Goal: Task Accomplishment & Management: Complete application form

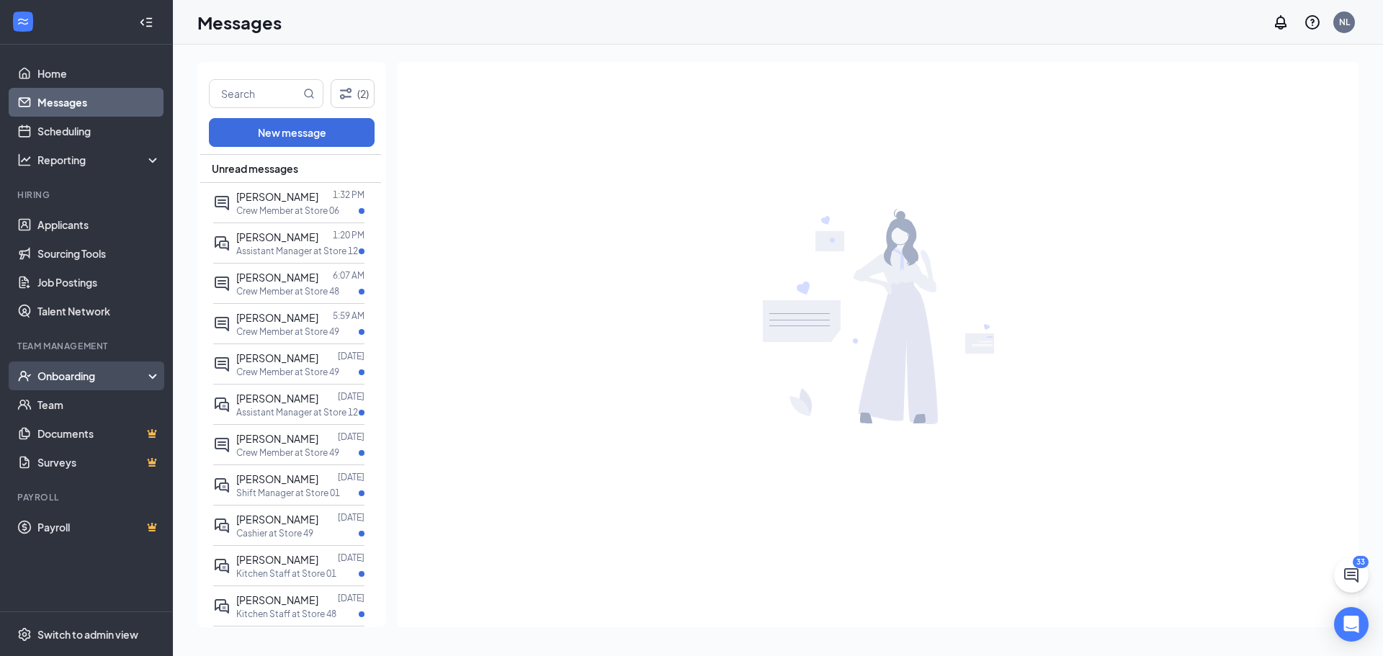
click at [81, 373] on div "Onboarding" at bounding box center [92, 376] width 111 height 14
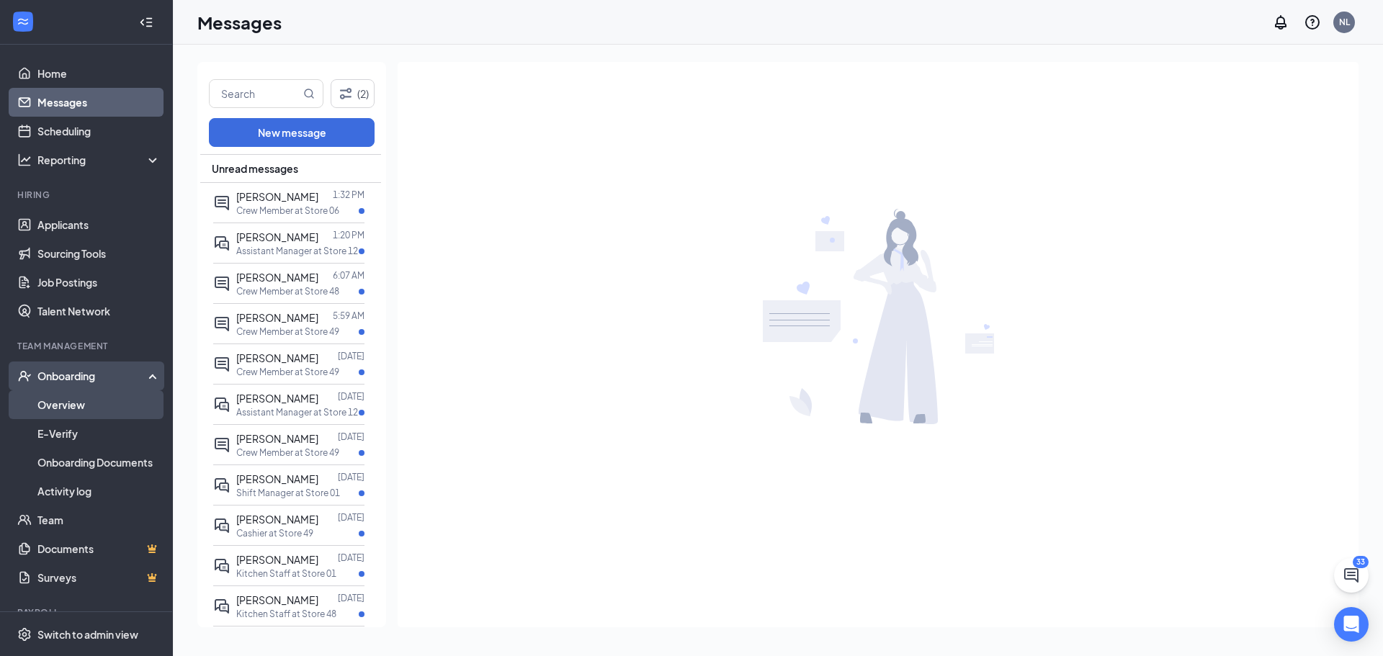
click at [78, 408] on link "Overview" at bounding box center [98, 404] width 123 height 29
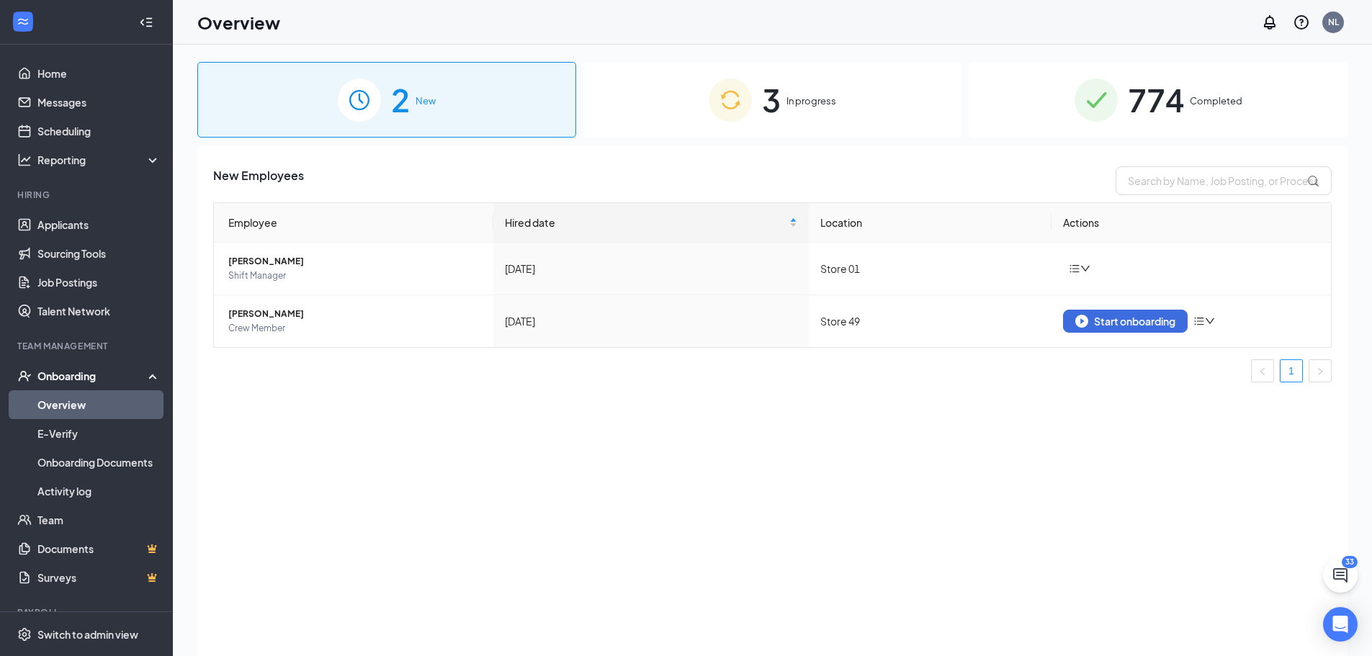
click at [785, 105] on div "3 In progress" at bounding box center [773, 100] width 379 height 76
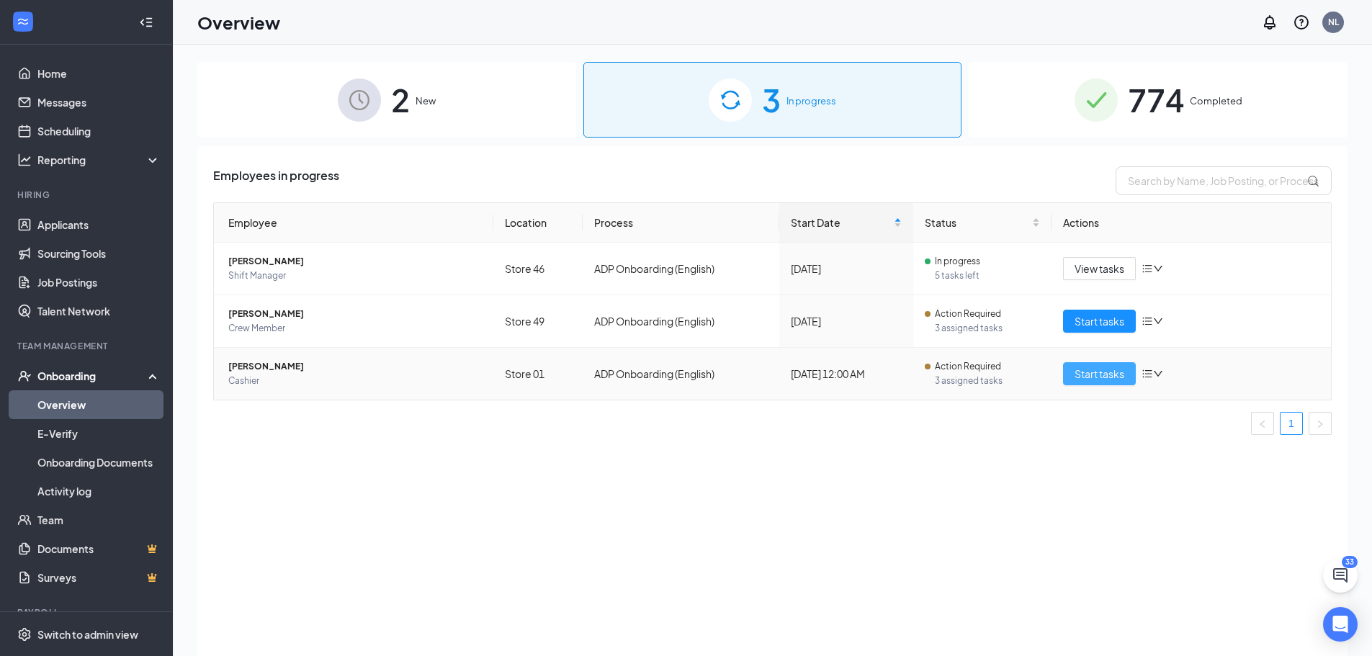
click at [1101, 375] on span "Start tasks" at bounding box center [1100, 374] width 50 height 16
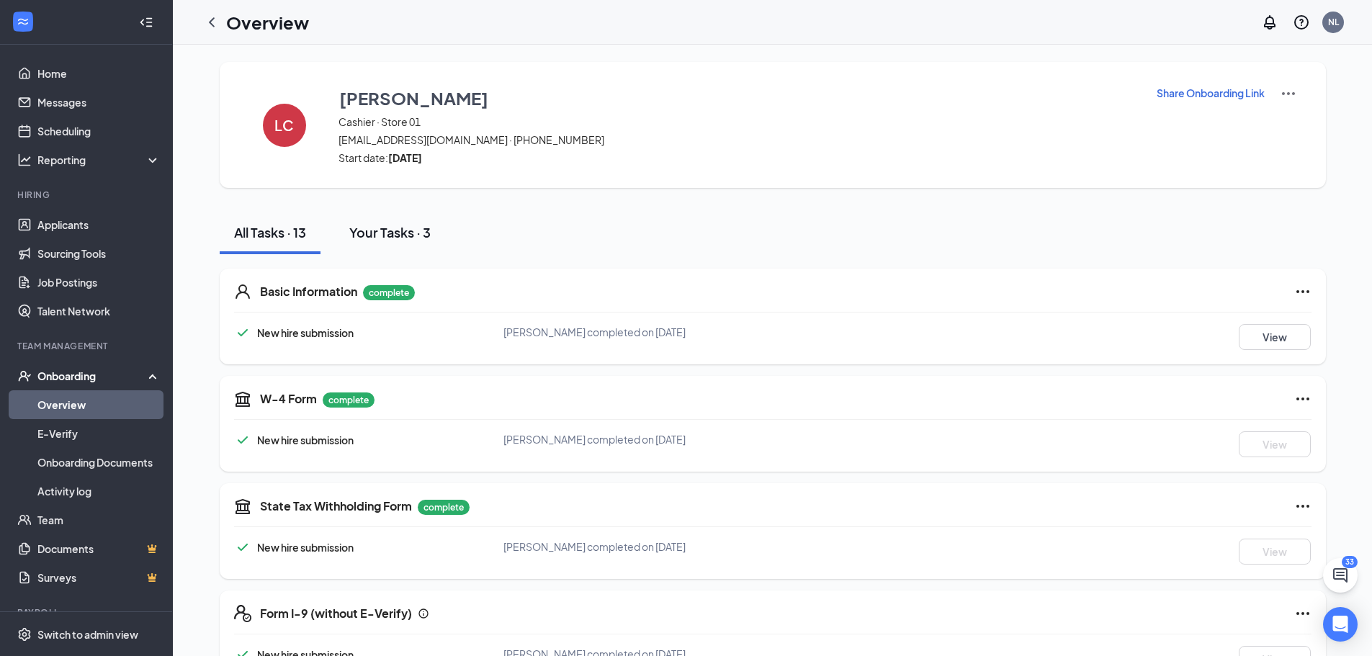
click at [409, 228] on div "Your Tasks · 3" at bounding box center [389, 232] width 81 height 18
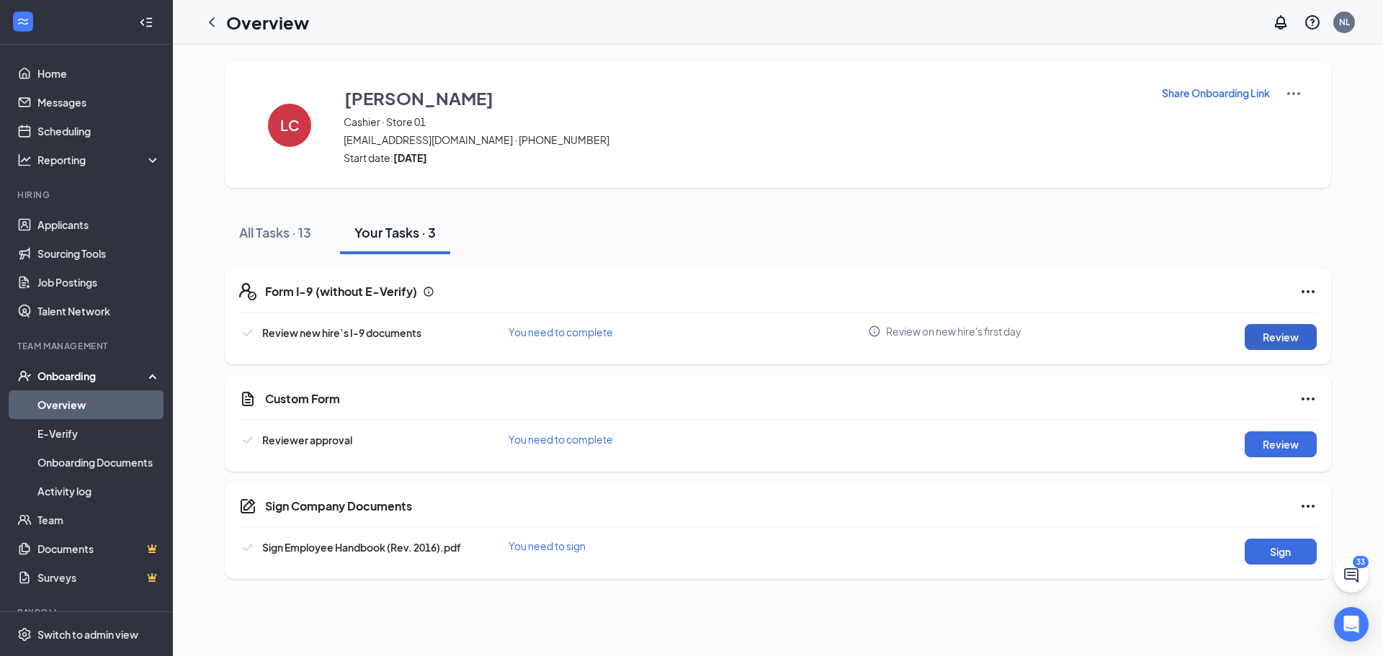
click at [1281, 329] on button "Review" at bounding box center [1281, 337] width 72 height 26
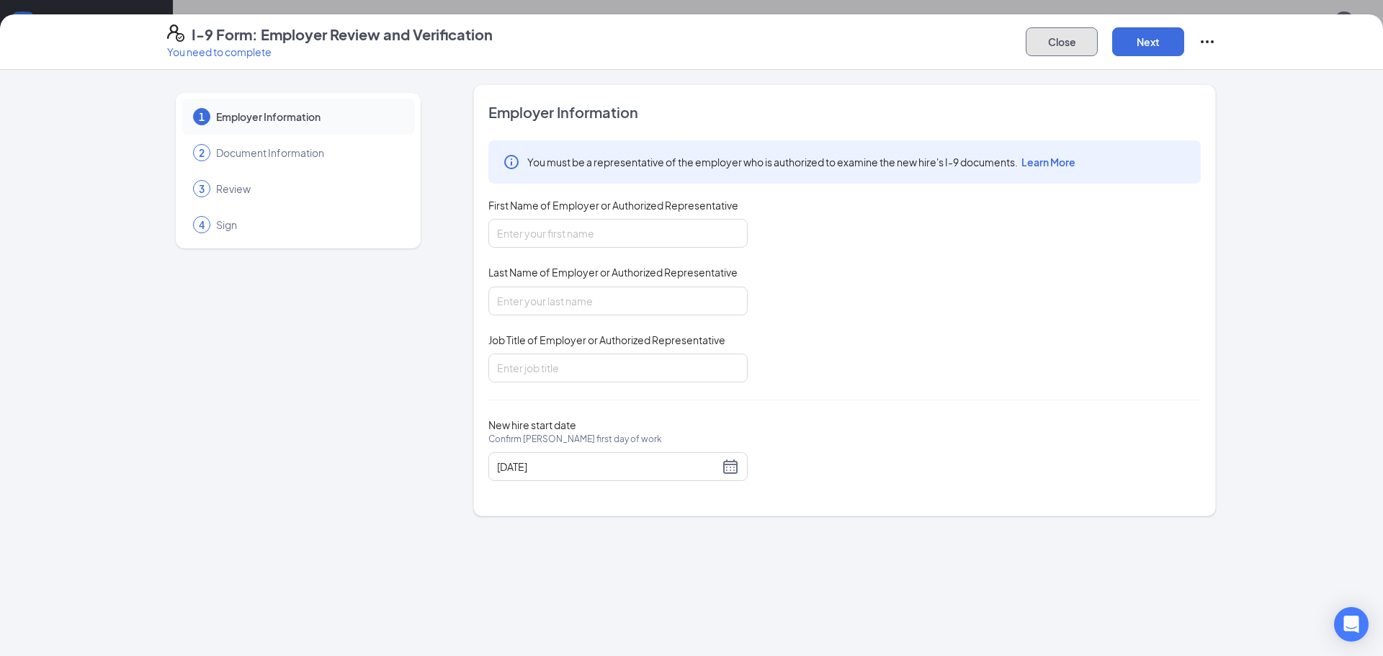
click at [1050, 40] on button "Close" at bounding box center [1062, 41] width 72 height 29
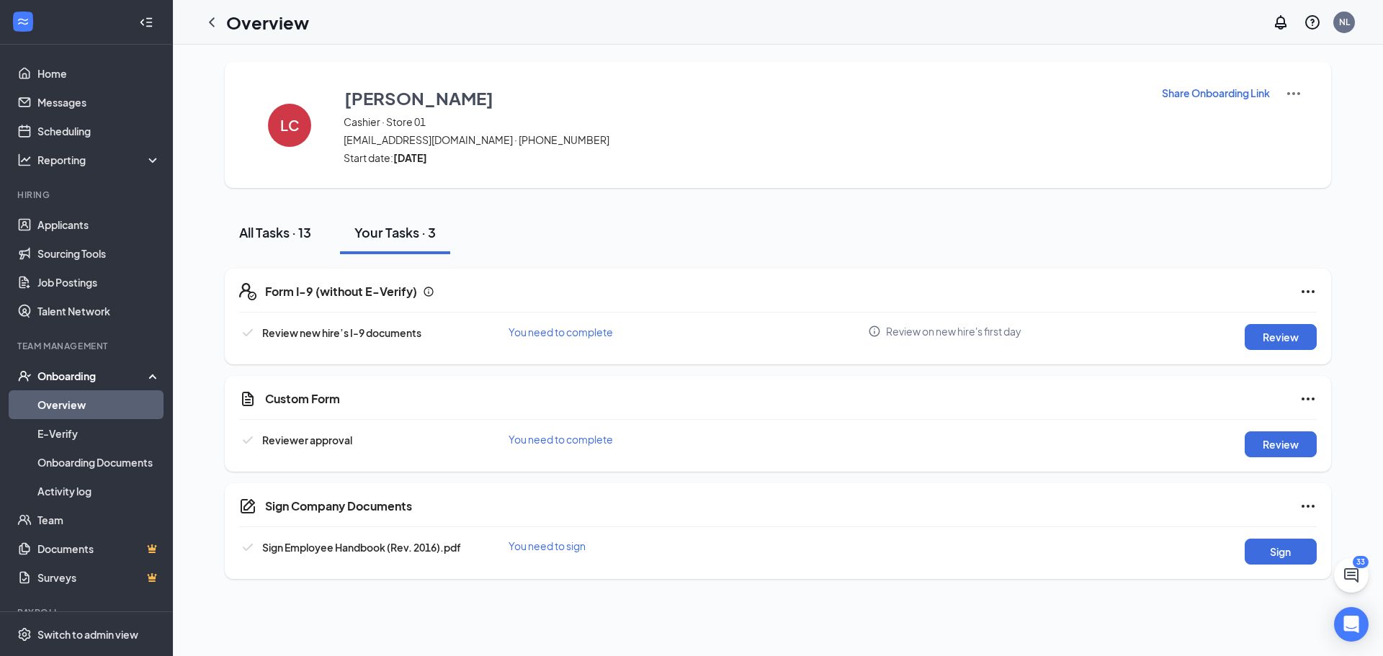
click at [280, 234] on div "All Tasks · 13" at bounding box center [275, 232] width 72 height 18
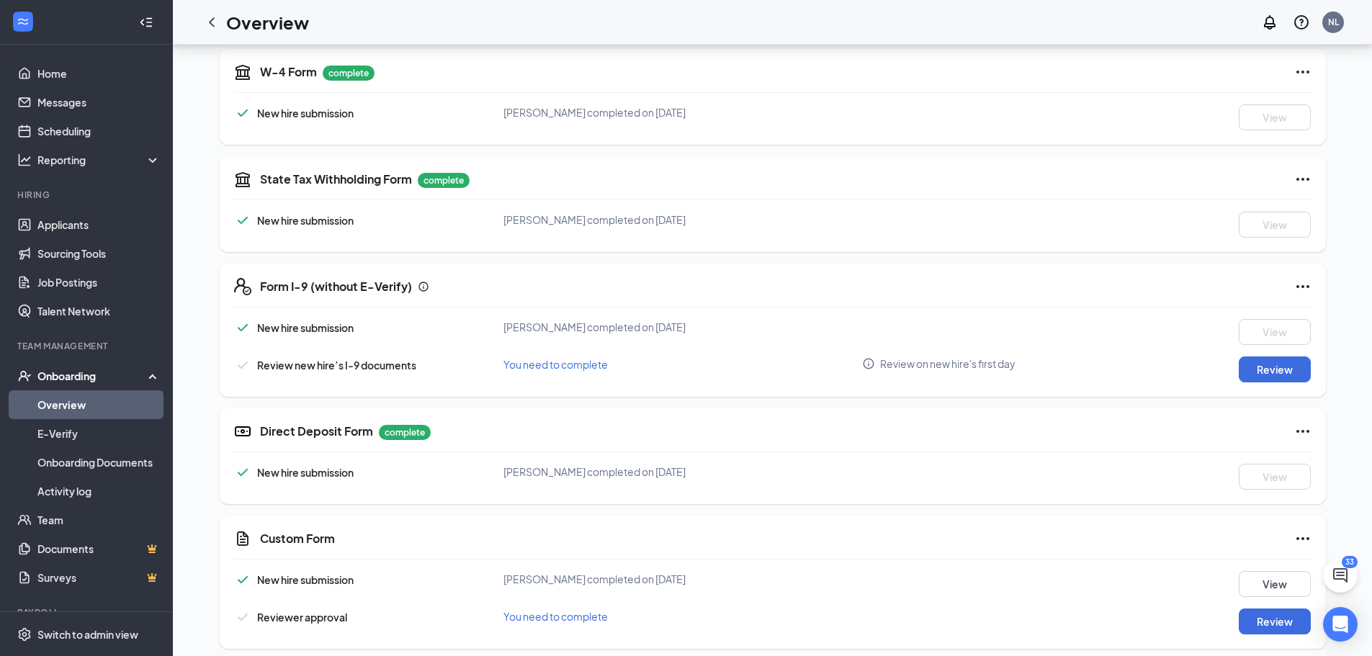
scroll to position [360, 0]
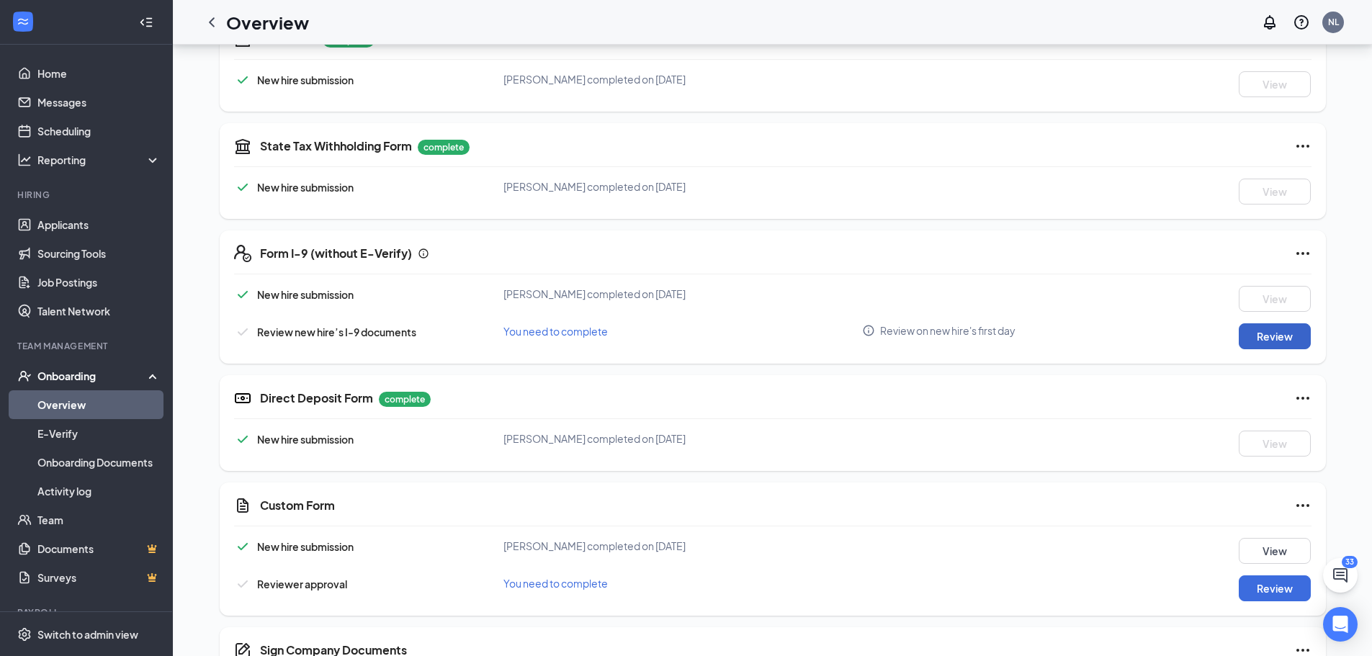
click at [1264, 334] on button "Review" at bounding box center [1275, 336] width 72 height 26
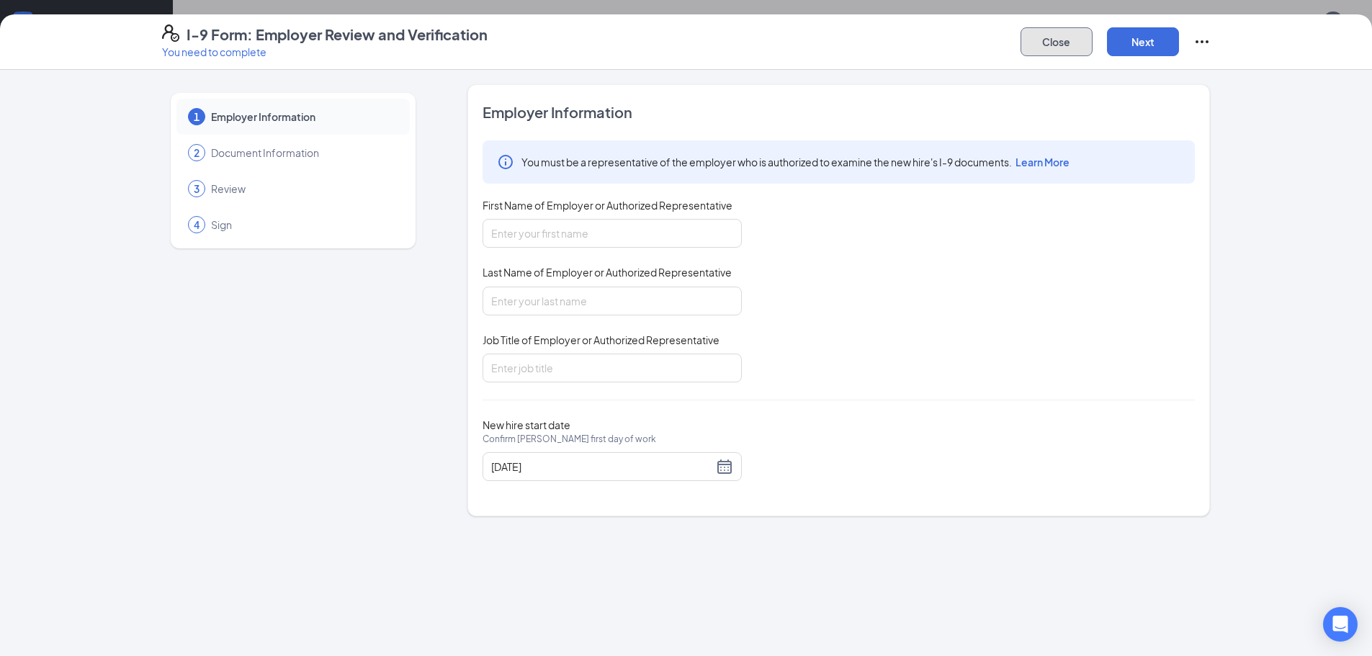
click at [1061, 43] on button "Close" at bounding box center [1057, 41] width 72 height 29
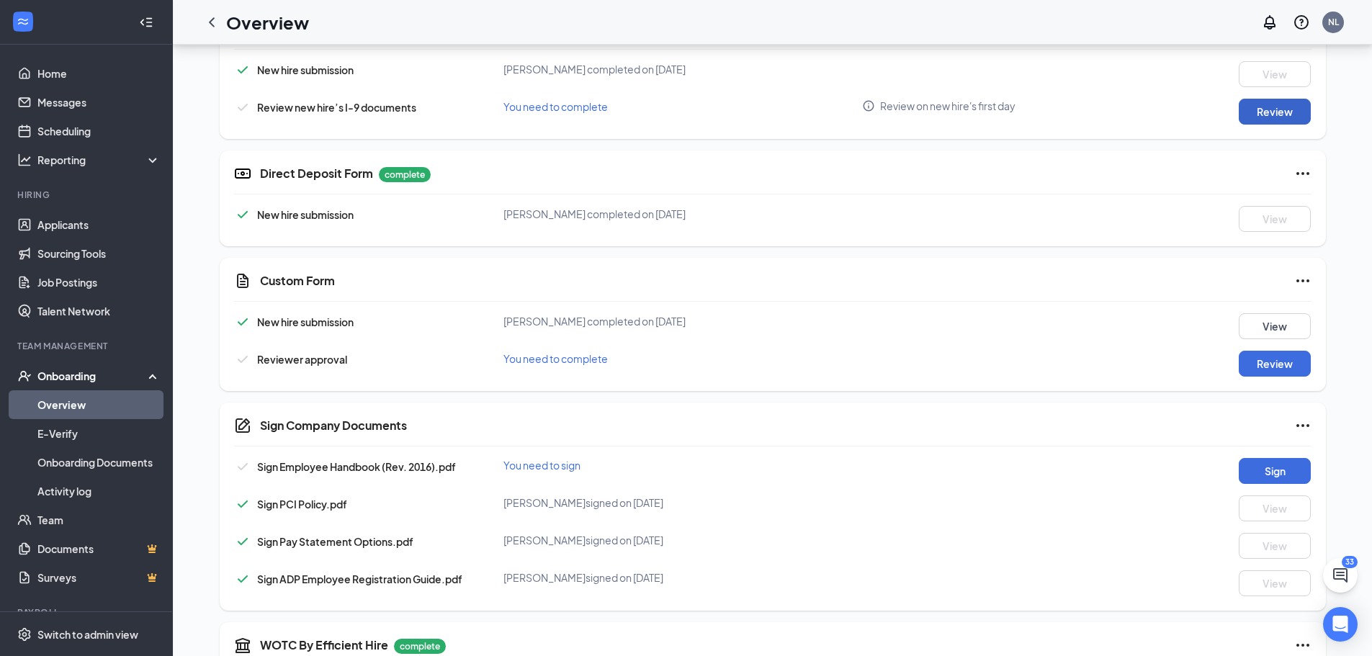
scroll to position [657, 0]
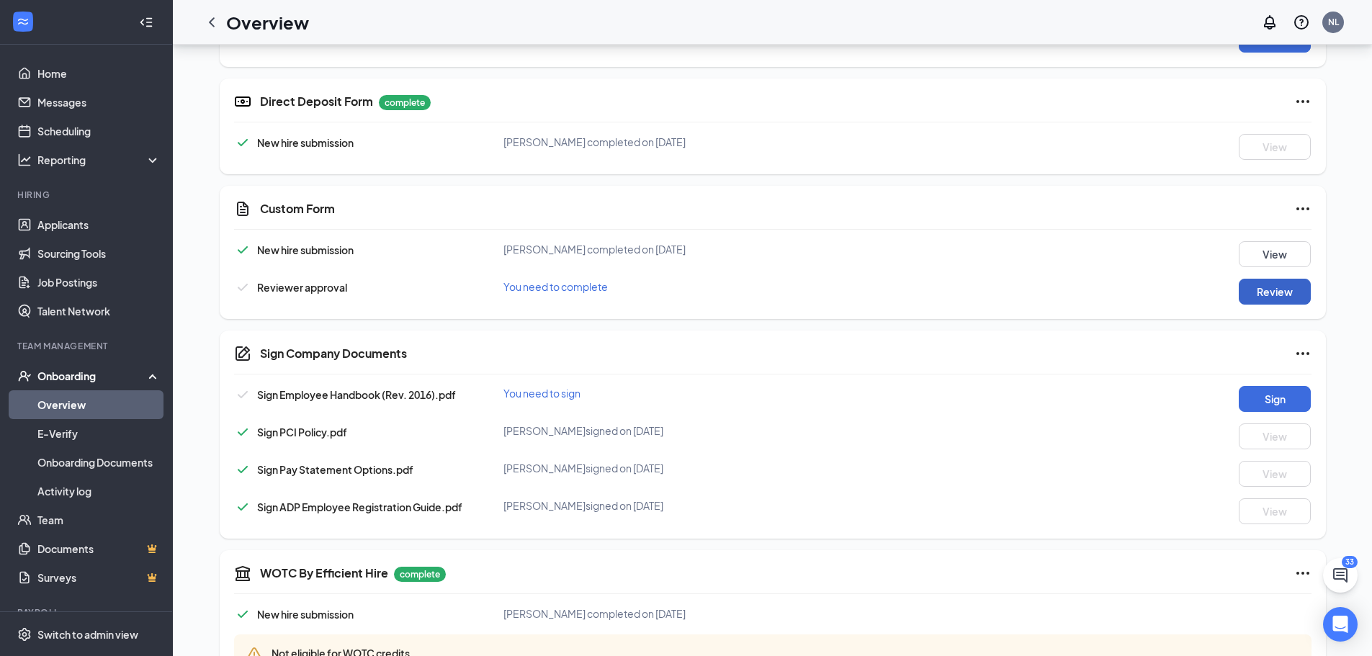
click at [1259, 284] on button "Review" at bounding box center [1275, 292] width 72 height 26
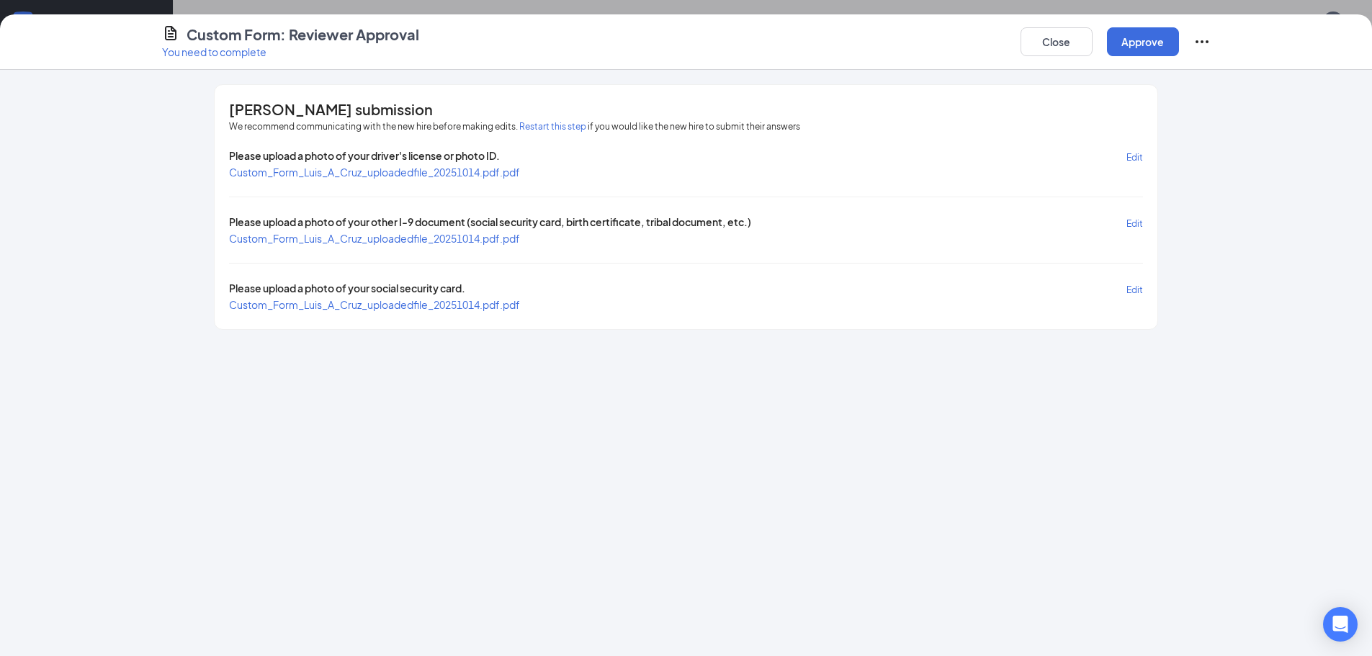
click at [334, 169] on span "Custom_Form_Luis_A_Cruz_uploadedfile_20251014.pdf.pdf" at bounding box center [374, 172] width 291 height 13
click at [353, 241] on span "Custom_Form_Luis_A_Cruz_uploadedfile_20251014.pdf.pdf" at bounding box center [374, 238] width 291 height 13
click at [1055, 43] on button "Close" at bounding box center [1057, 41] width 72 height 29
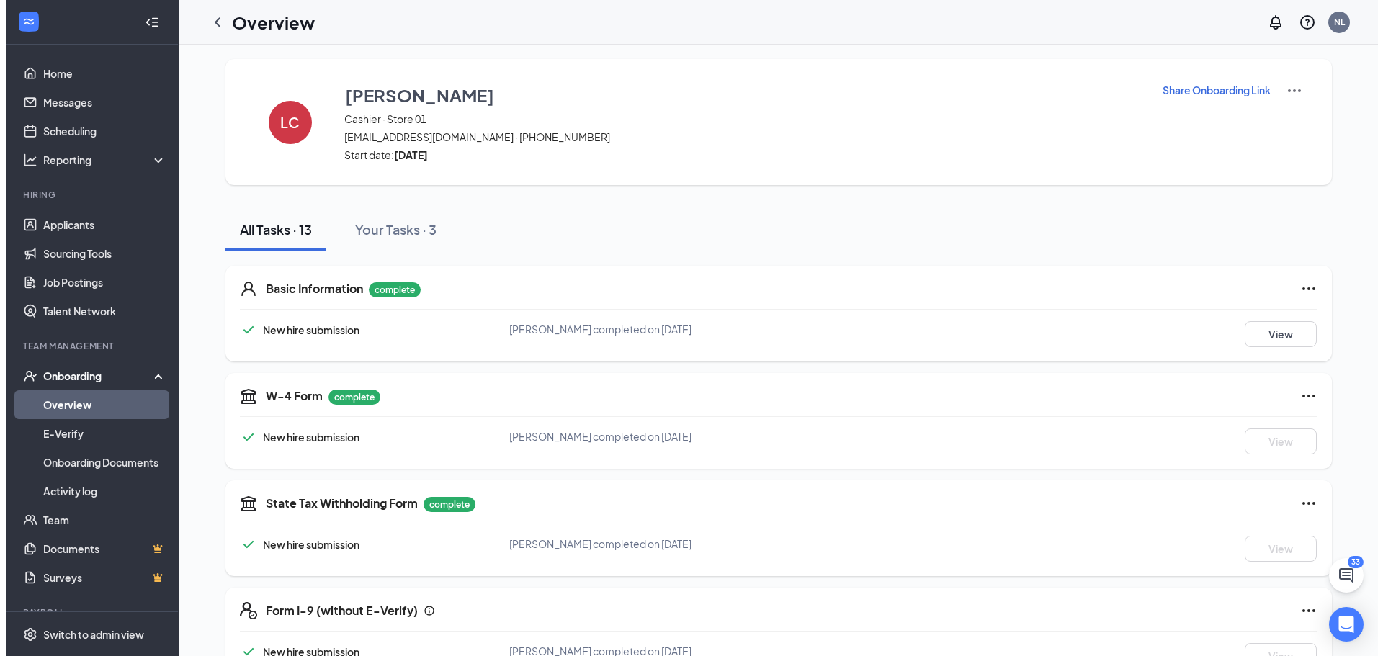
scroll to position [0, 0]
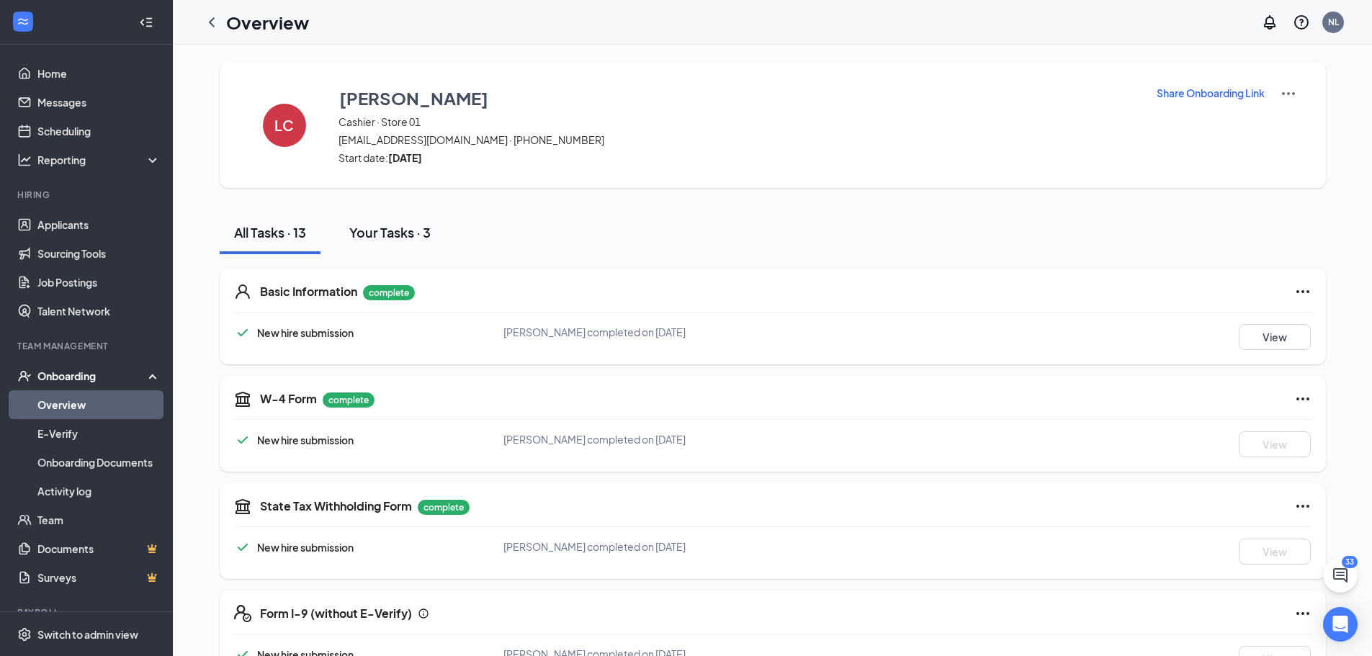
click at [383, 232] on div "Your Tasks · 3" at bounding box center [389, 232] width 81 height 18
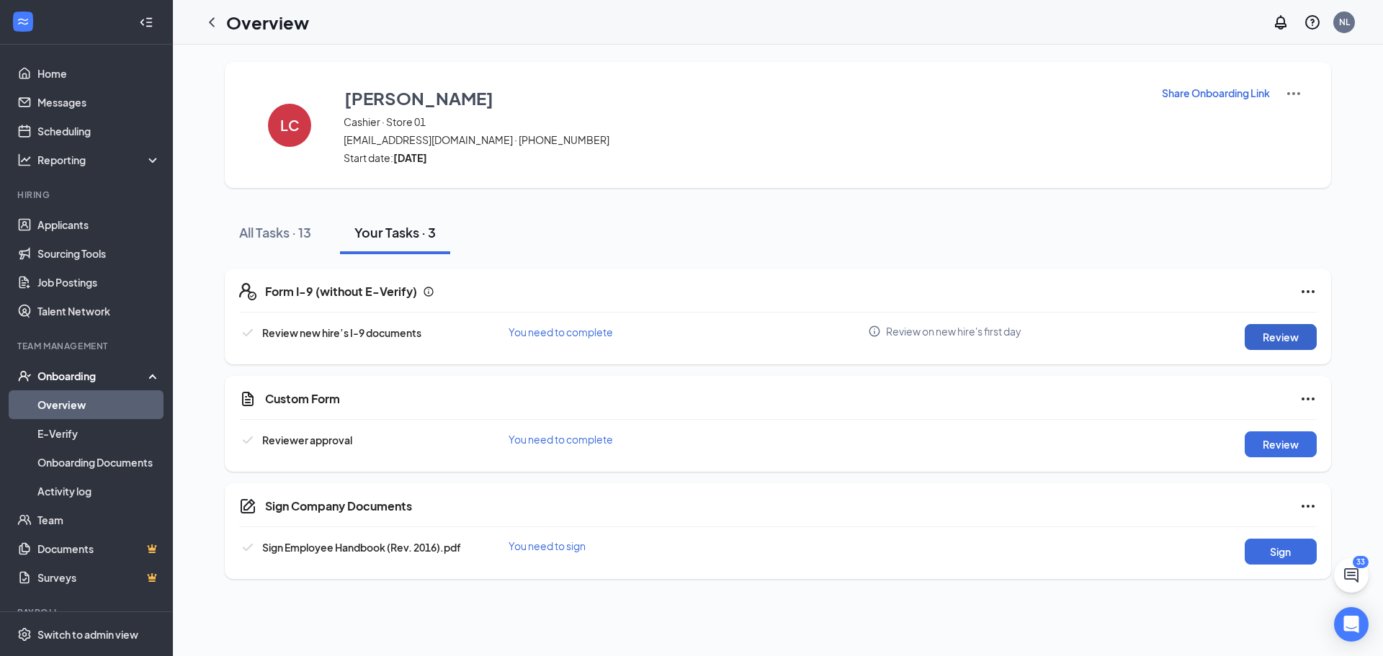
click at [1271, 334] on button "Review" at bounding box center [1281, 337] width 72 height 26
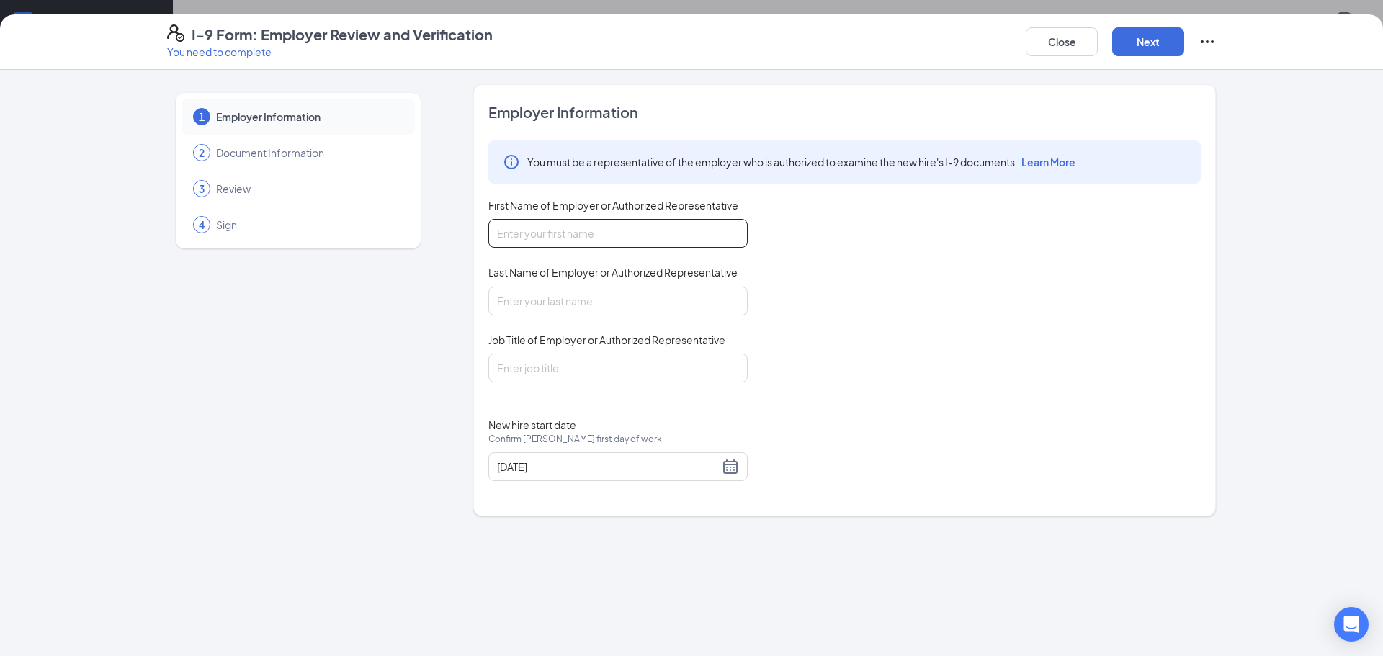
click at [517, 230] on input "First Name of Employer or Authorized Representative" at bounding box center [617, 233] width 259 height 29
type input "k"
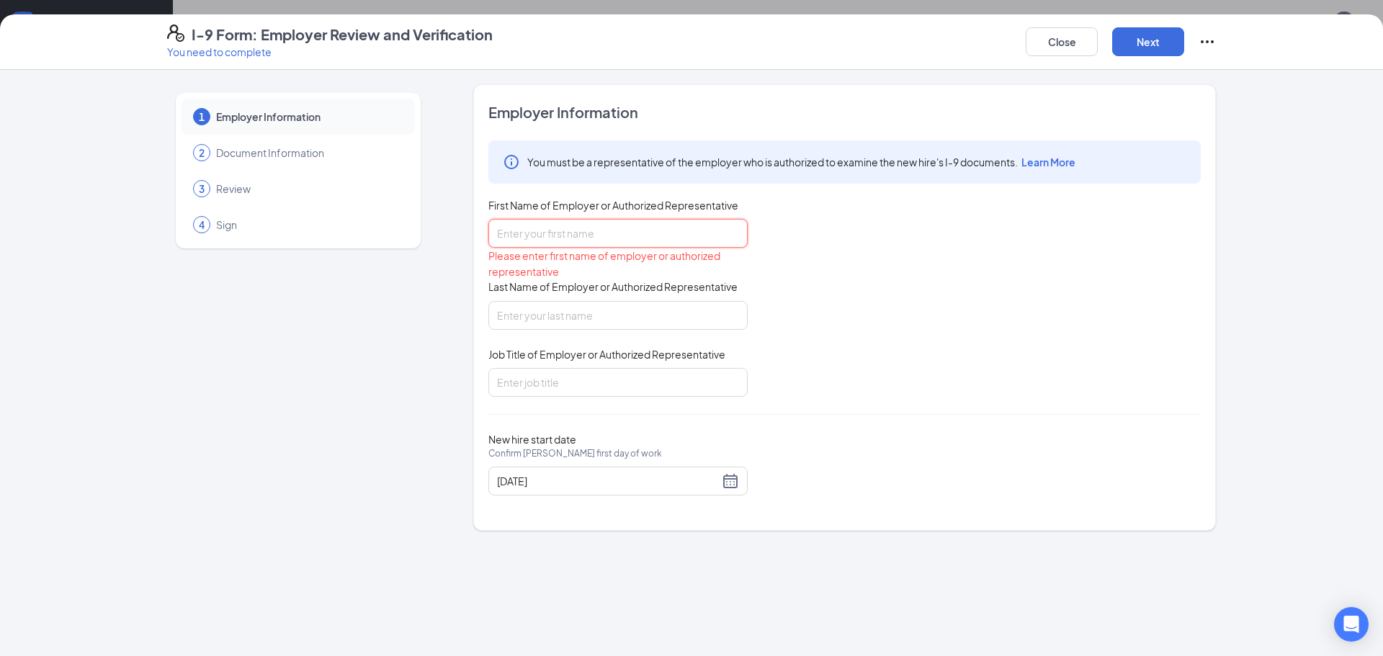
click at [493, 228] on input "First Name of Employer or Authorized Representative" at bounding box center [617, 233] width 259 height 29
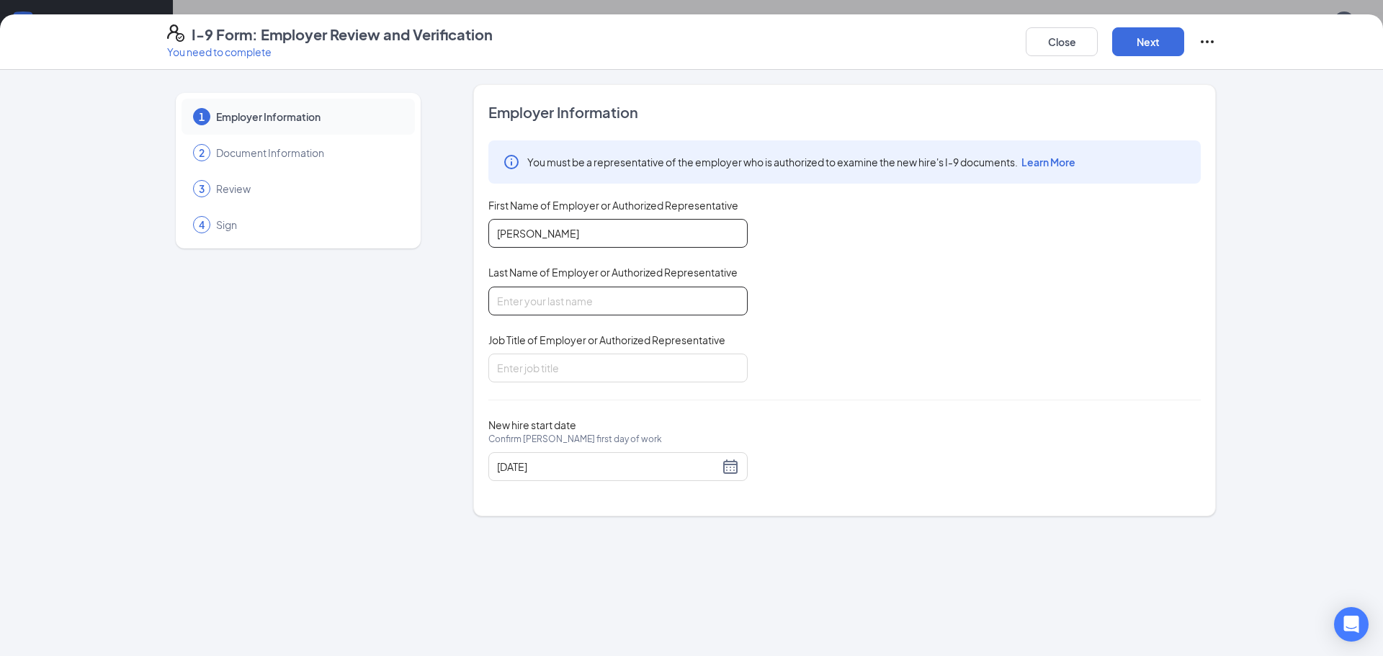
type input "[PERSON_NAME]"
click at [526, 305] on input "Last Name of Employer or Authorized Representative" at bounding box center [617, 301] width 259 height 29
type input "[PERSON_NAME]"
click at [511, 375] on input "Job Title of Employer or Authorized Representative" at bounding box center [617, 368] width 259 height 29
type input "store manager"
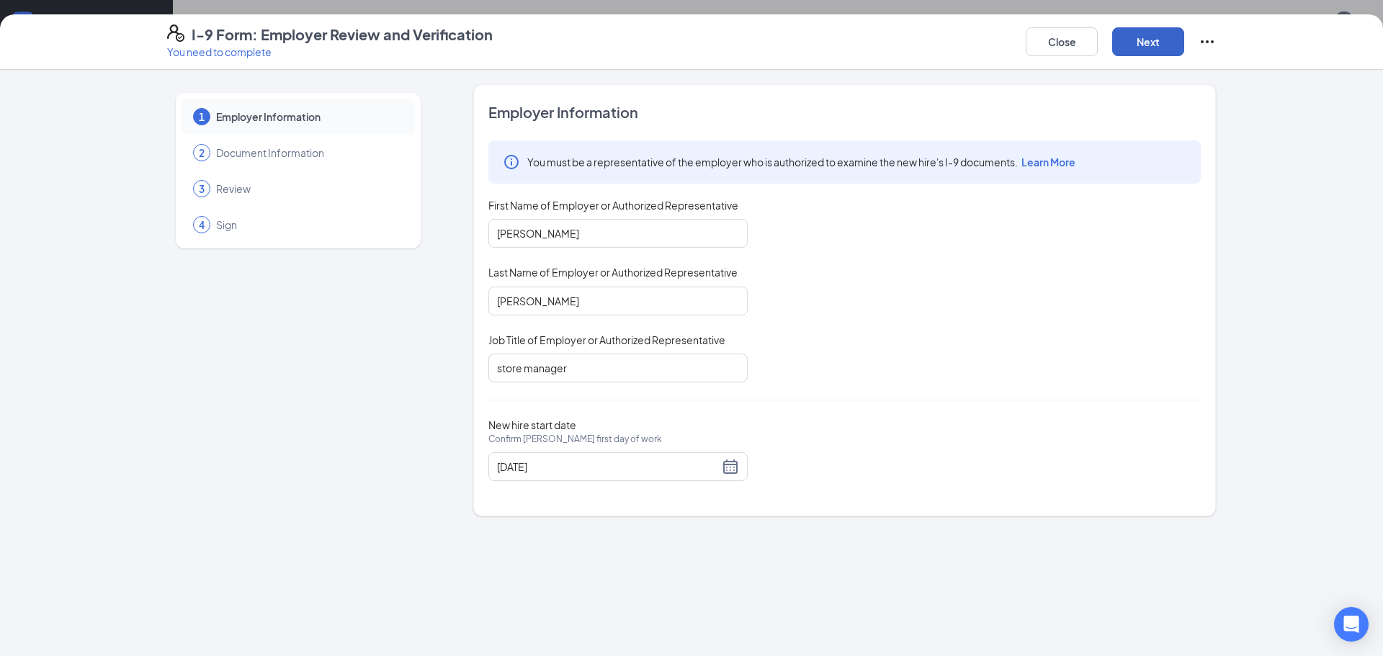
click at [1146, 37] on button "Next" at bounding box center [1148, 41] width 72 height 29
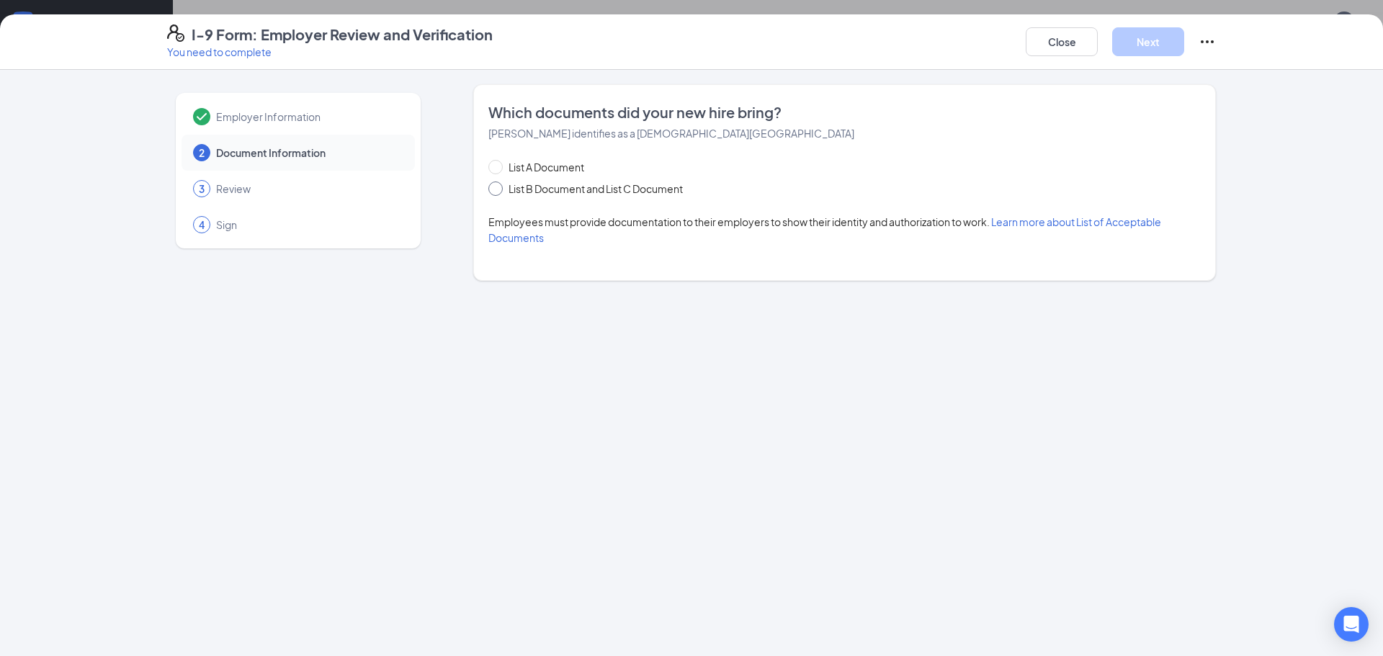
click at [495, 190] on input "List B Document and List C Document" at bounding box center [493, 187] width 10 height 10
radio input "true"
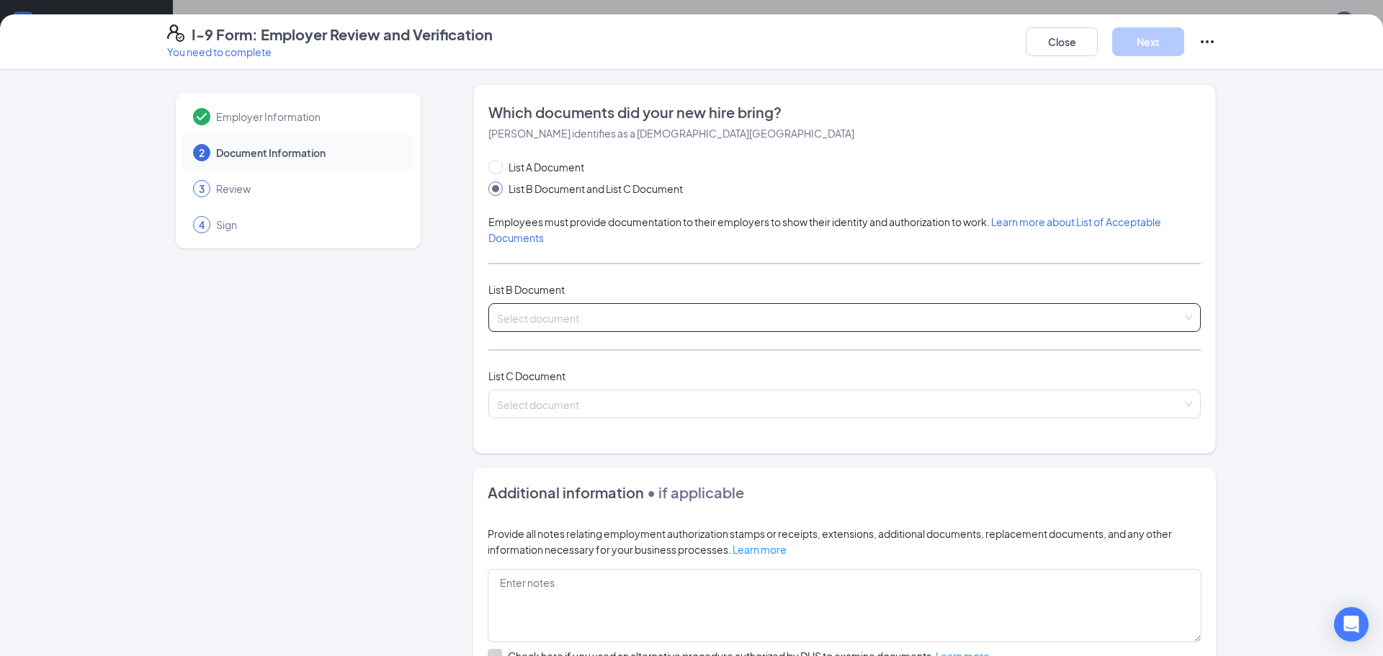
click at [507, 313] on input "search" at bounding box center [839, 315] width 685 height 22
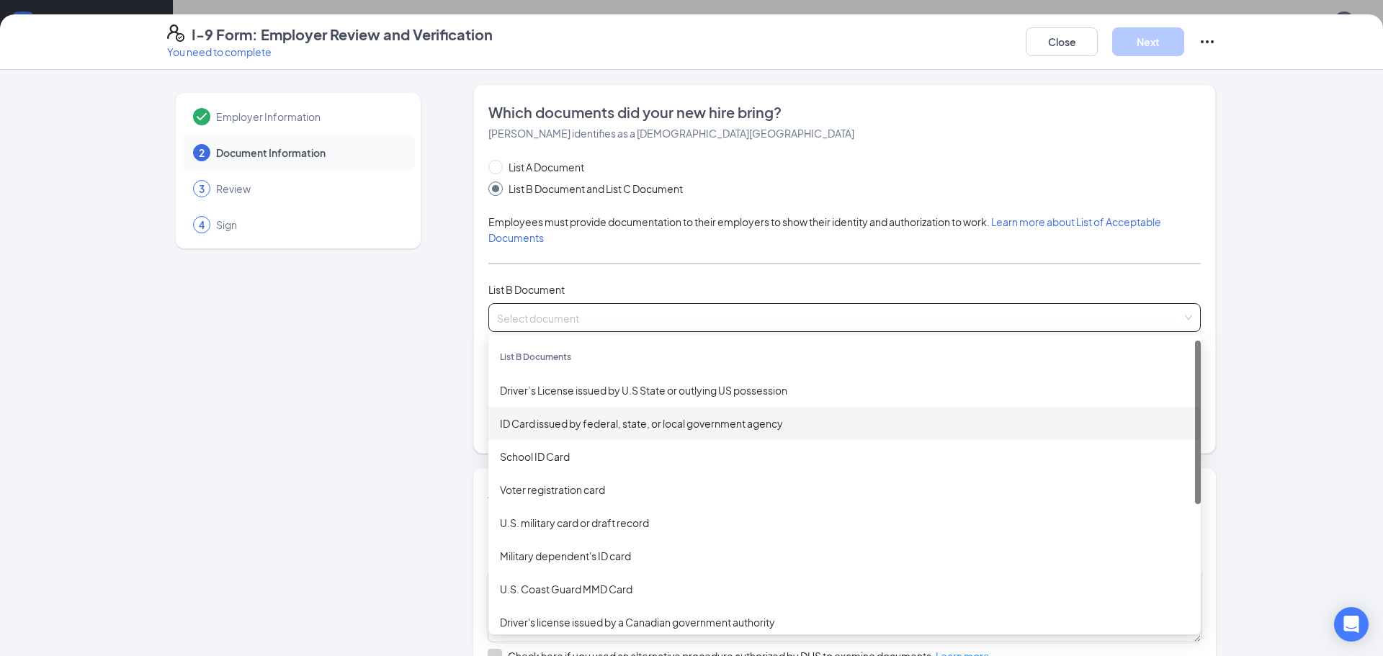
click at [549, 426] on div "ID Card issued by federal, state, or local government agency" at bounding box center [844, 424] width 689 height 16
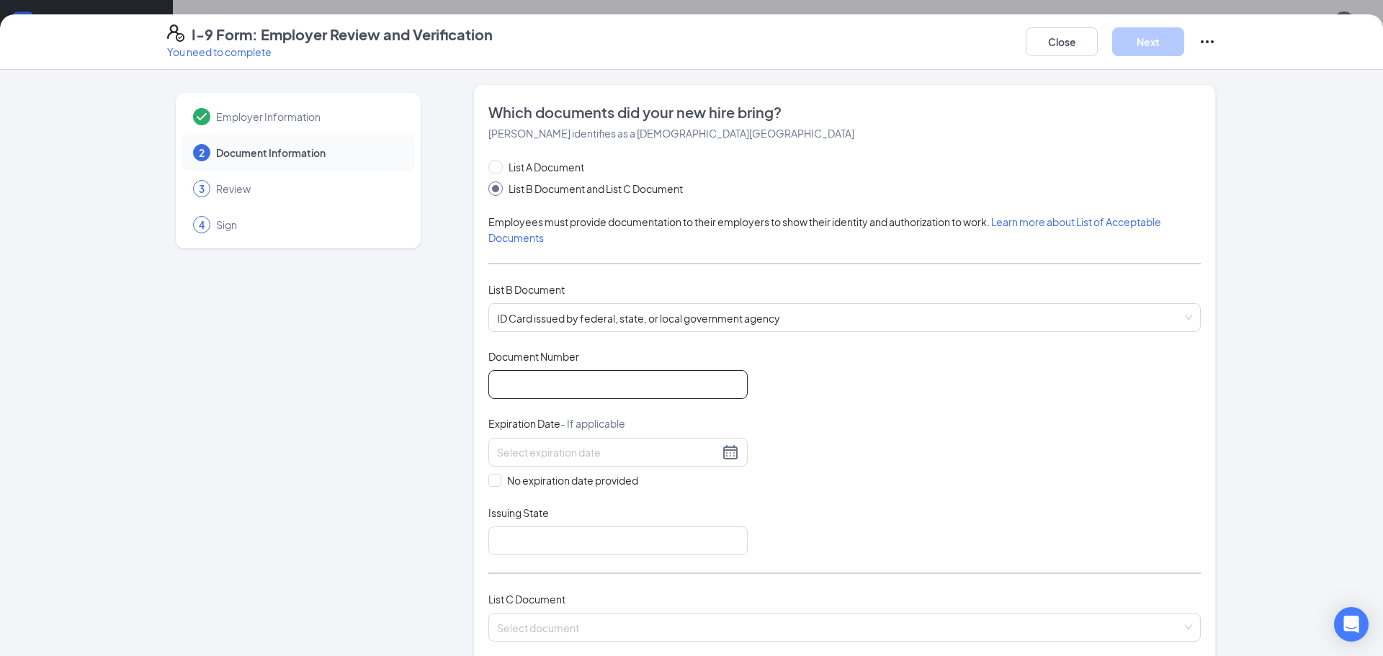
paste input "W775865689"
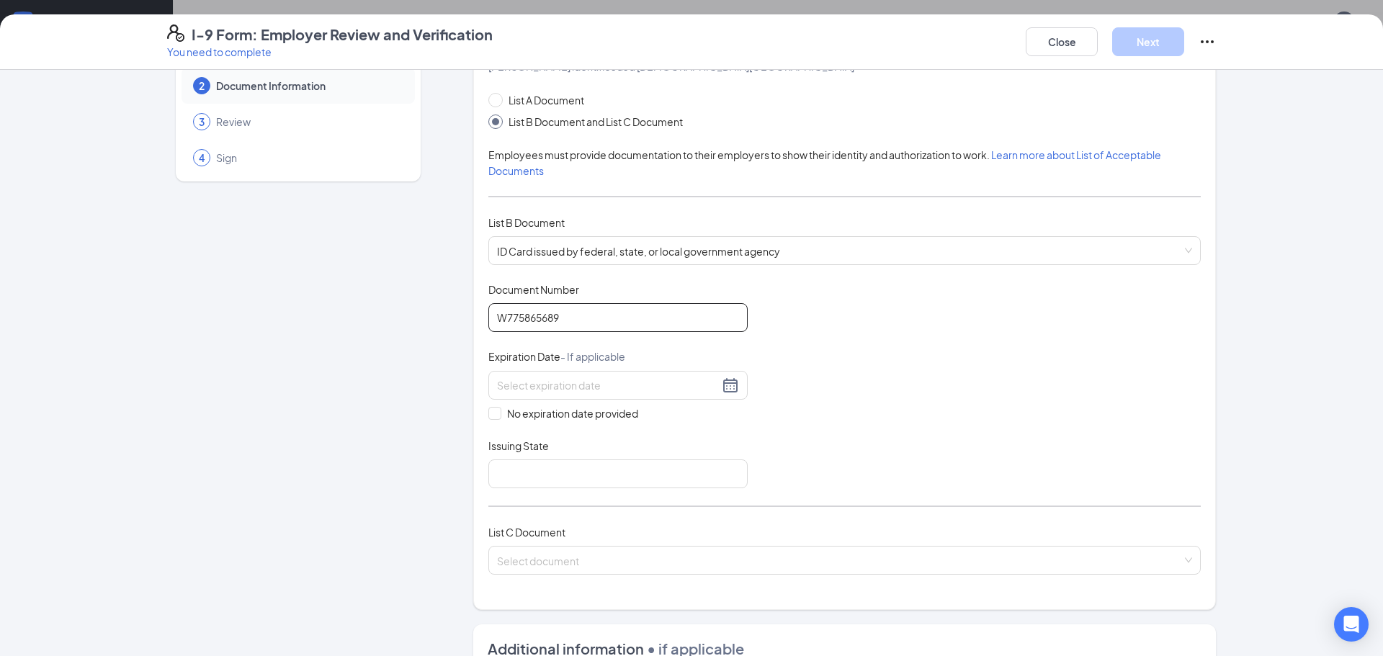
scroll to position [144, 0]
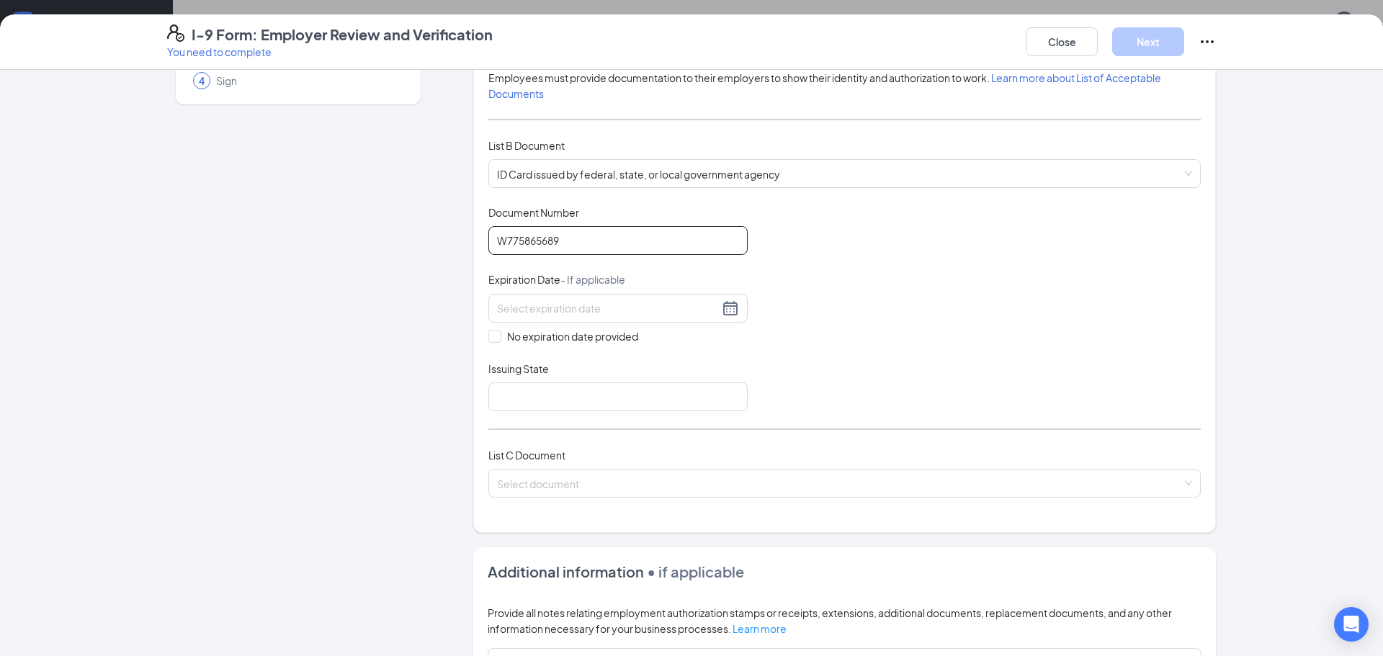
type input "W775865689"
click at [501, 307] on input at bounding box center [608, 308] width 222 height 16
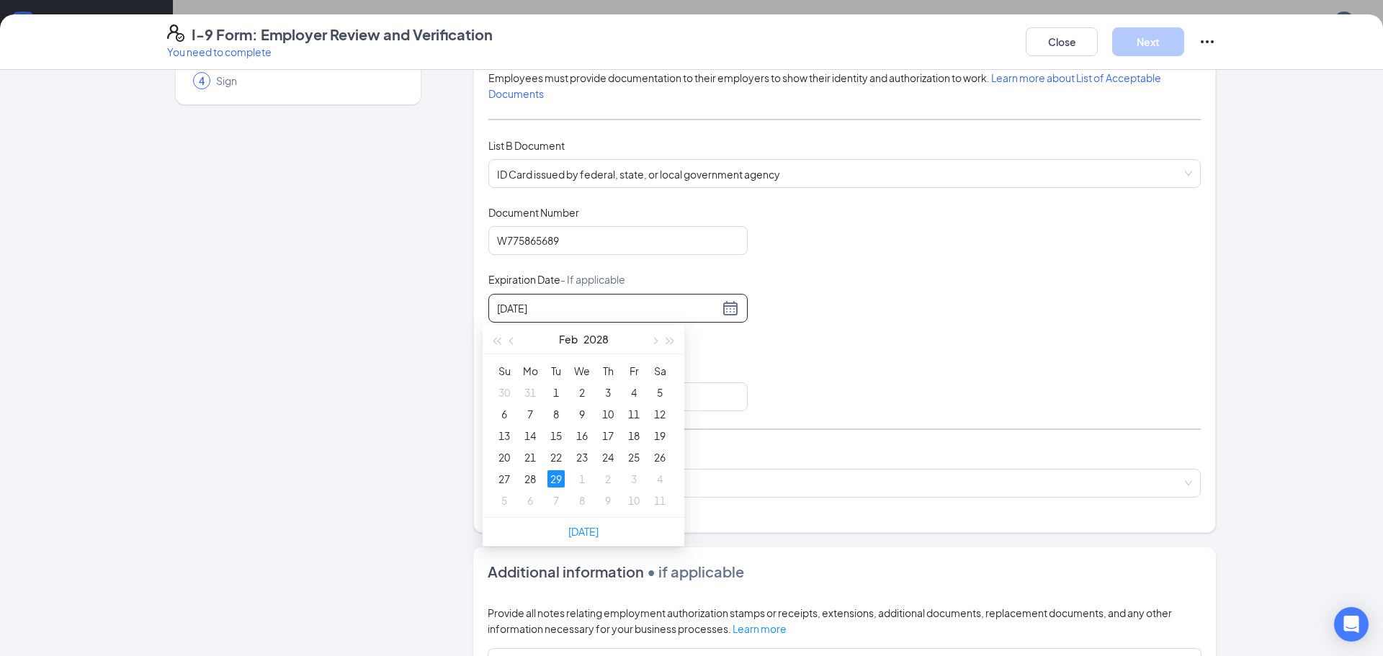
type input "[DATE]"
click at [848, 321] on div "Document Title ID Card issued by federal, state, or local government agency Doc…" at bounding box center [844, 308] width 712 height 206
click at [513, 316] on input at bounding box center [608, 308] width 222 height 16
click at [553, 480] on div "29" at bounding box center [555, 478] width 17 height 17
type input "[DATE]"
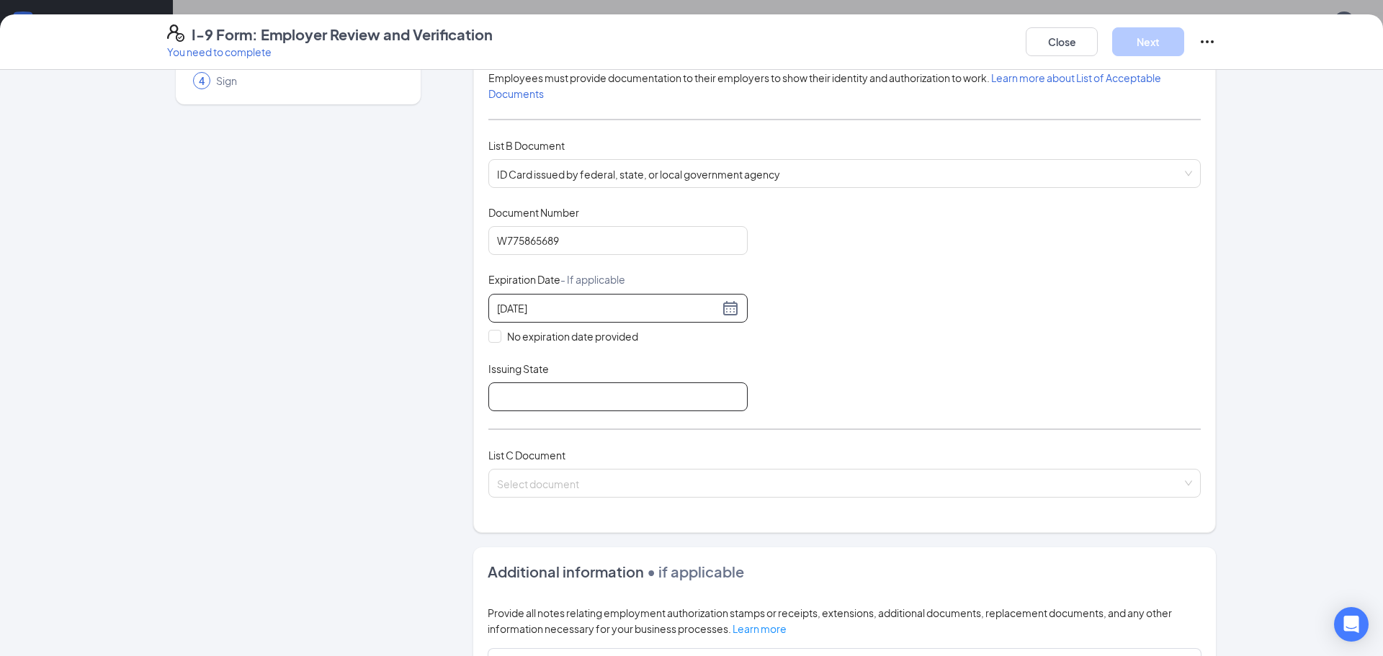
click at [529, 393] on input "Issuing State" at bounding box center [617, 397] width 259 height 29
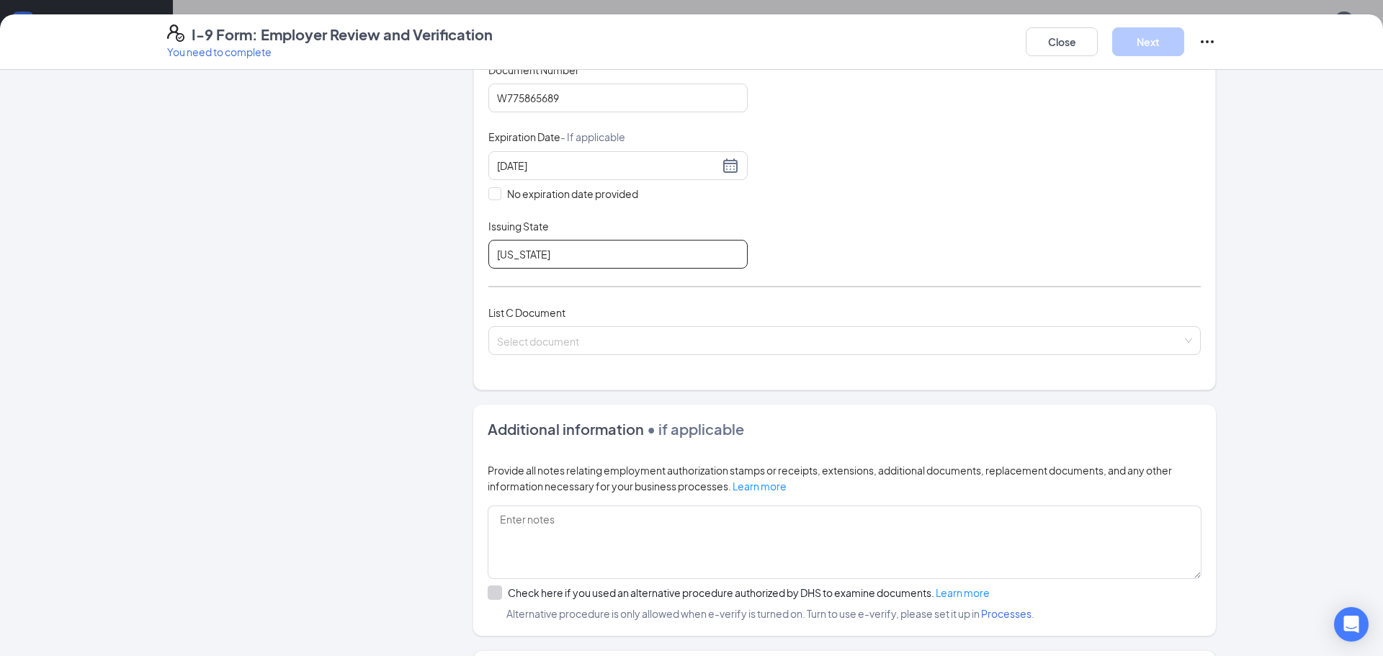
scroll to position [288, 0]
type input "[US_STATE]"
click at [507, 336] on input "search" at bounding box center [839, 337] width 685 height 22
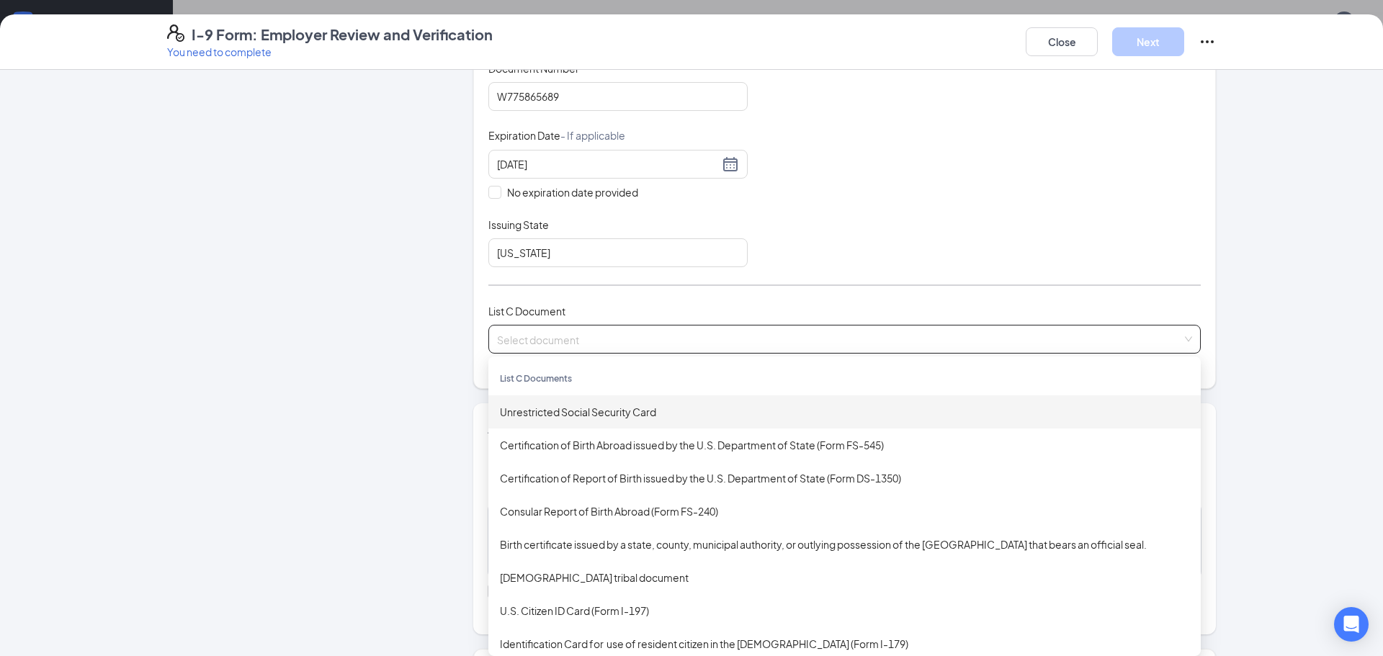
click at [547, 412] on div "Unrestricted Social Security Card" at bounding box center [844, 412] width 689 height 16
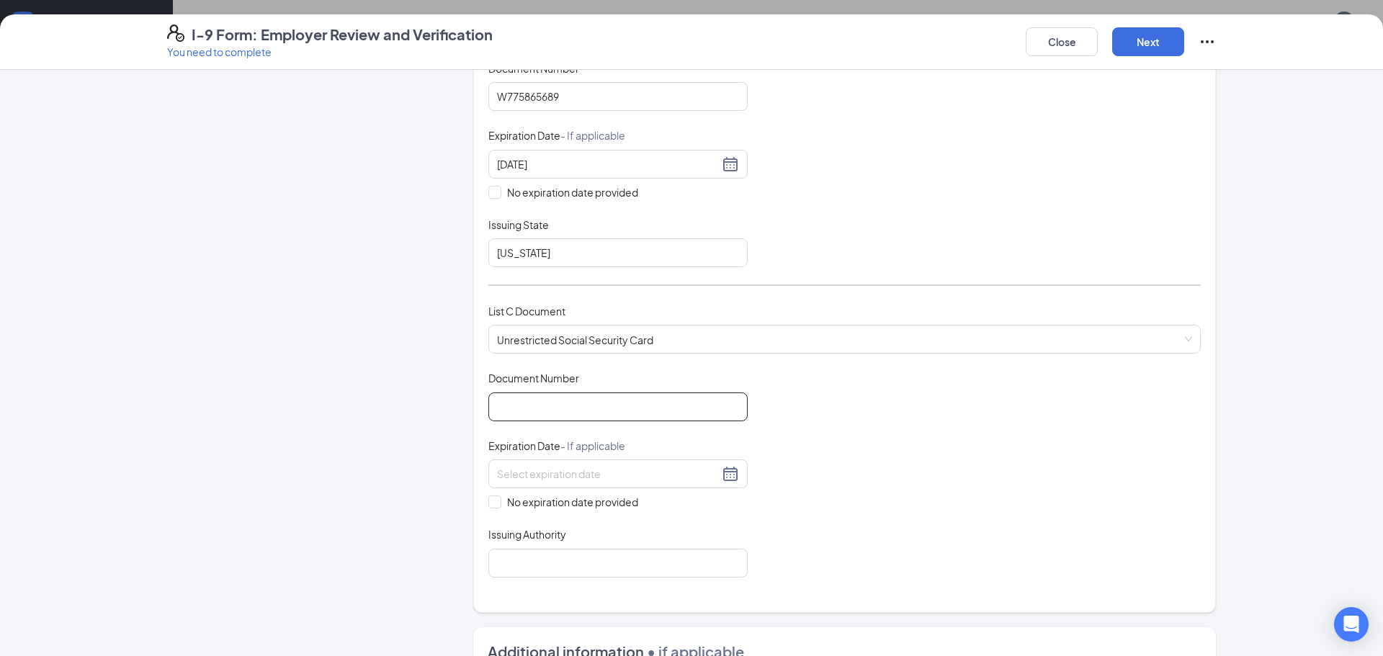
paste input "443-25-8206"
type input "443-25-8206"
click at [488, 501] on input "No expiration date provided" at bounding box center [493, 501] width 10 height 10
checkbox input "true"
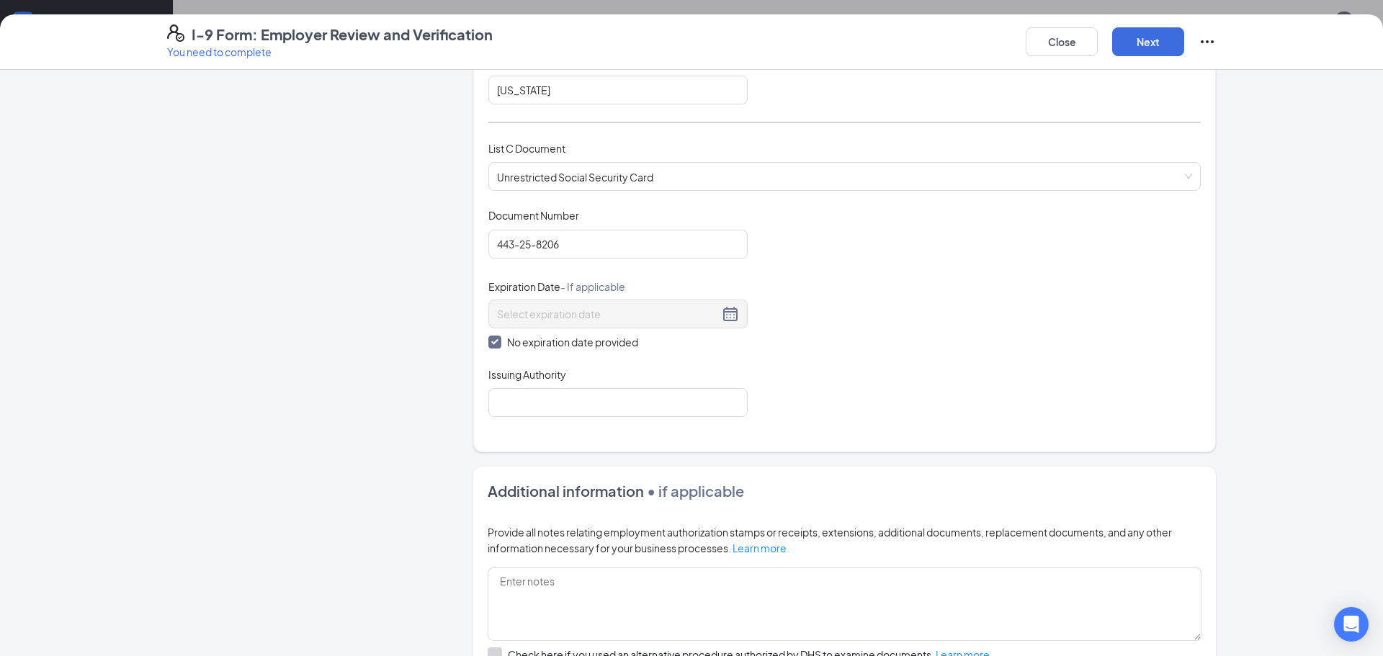
scroll to position [504, 0]
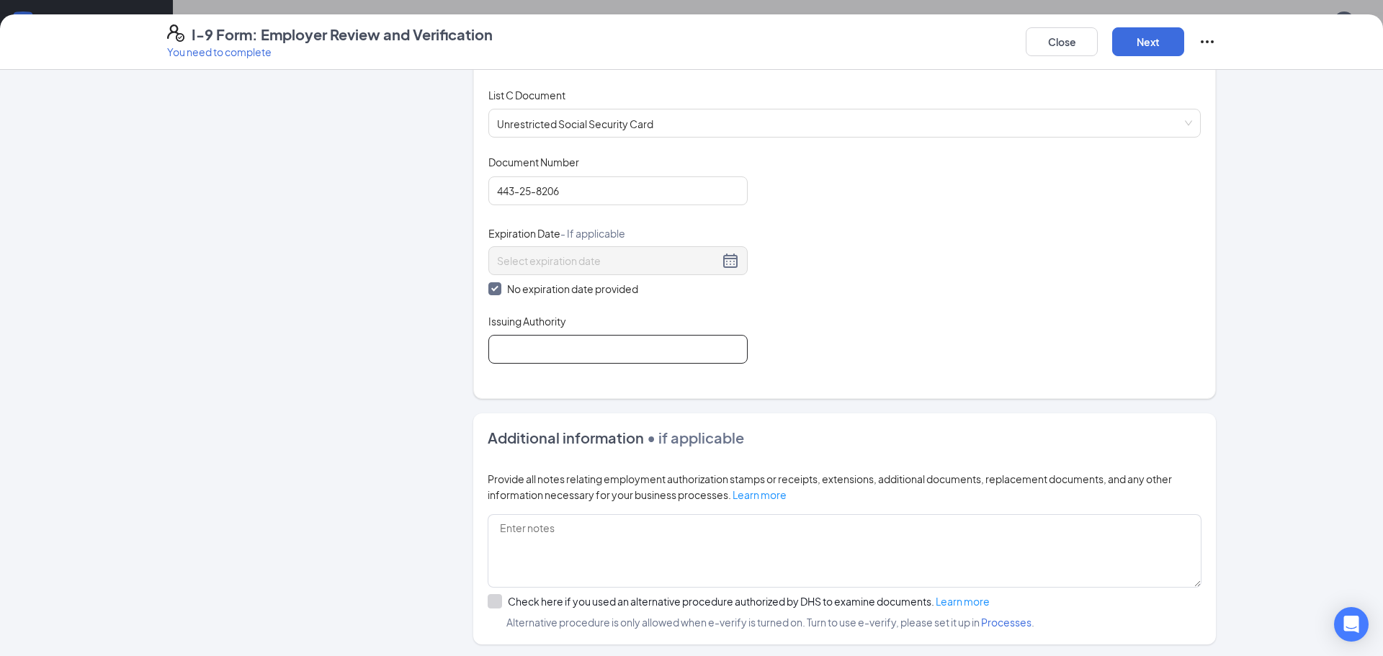
click at [507, 348] on input "Issuing Authority" at bounding box center [617, 349] width 259 height 29
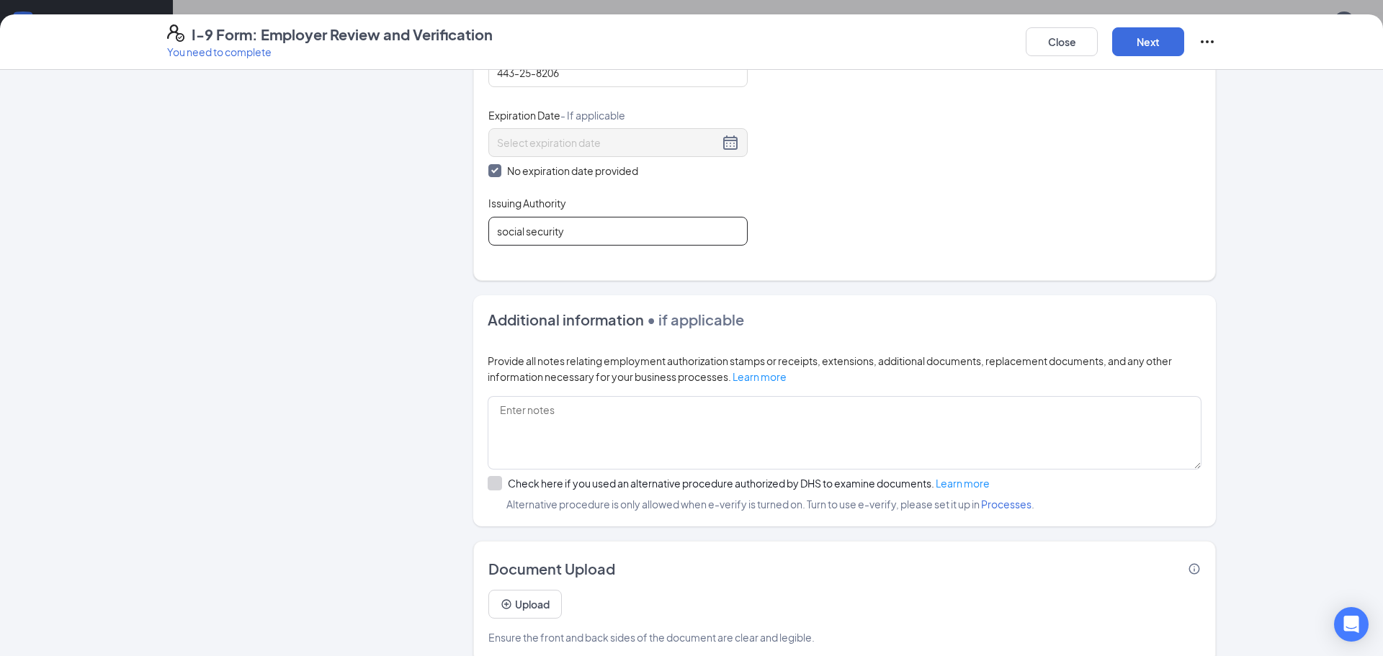
scroll to position [644, 0]
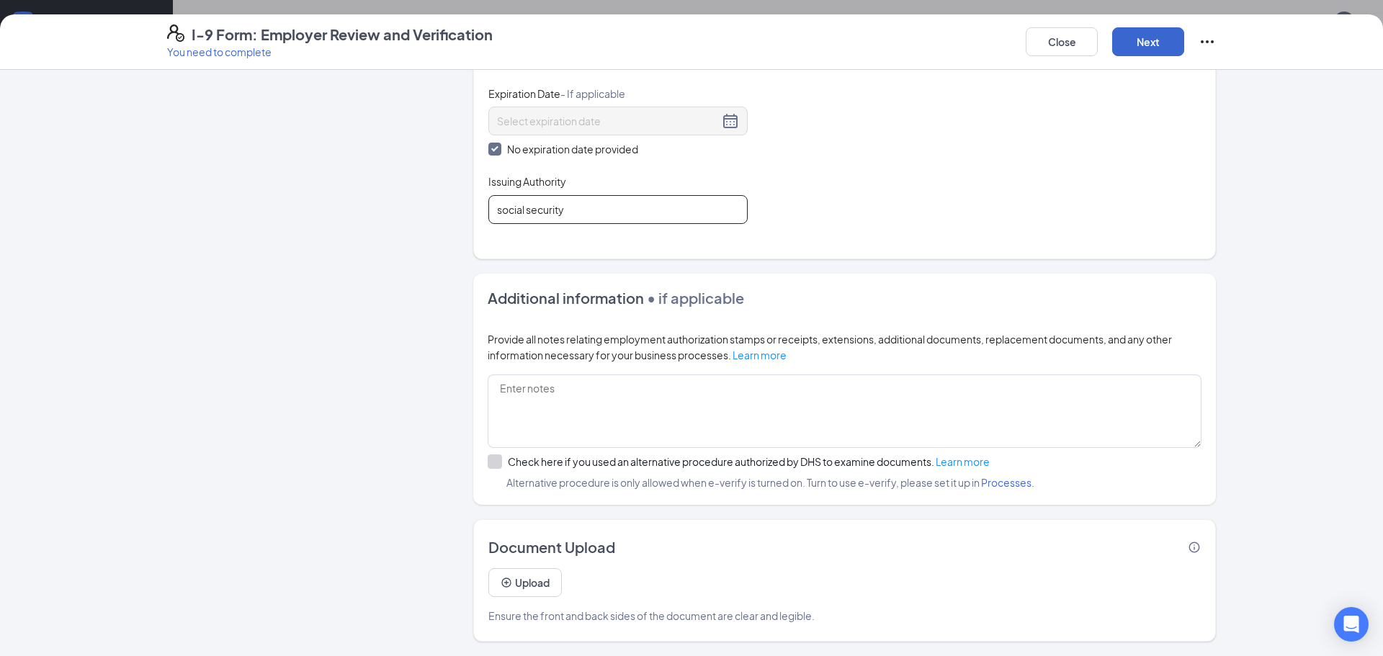
type input "social security"
click at [1141, 41] on button "Next" at bounding box center [1148, 41] width 72 height 29
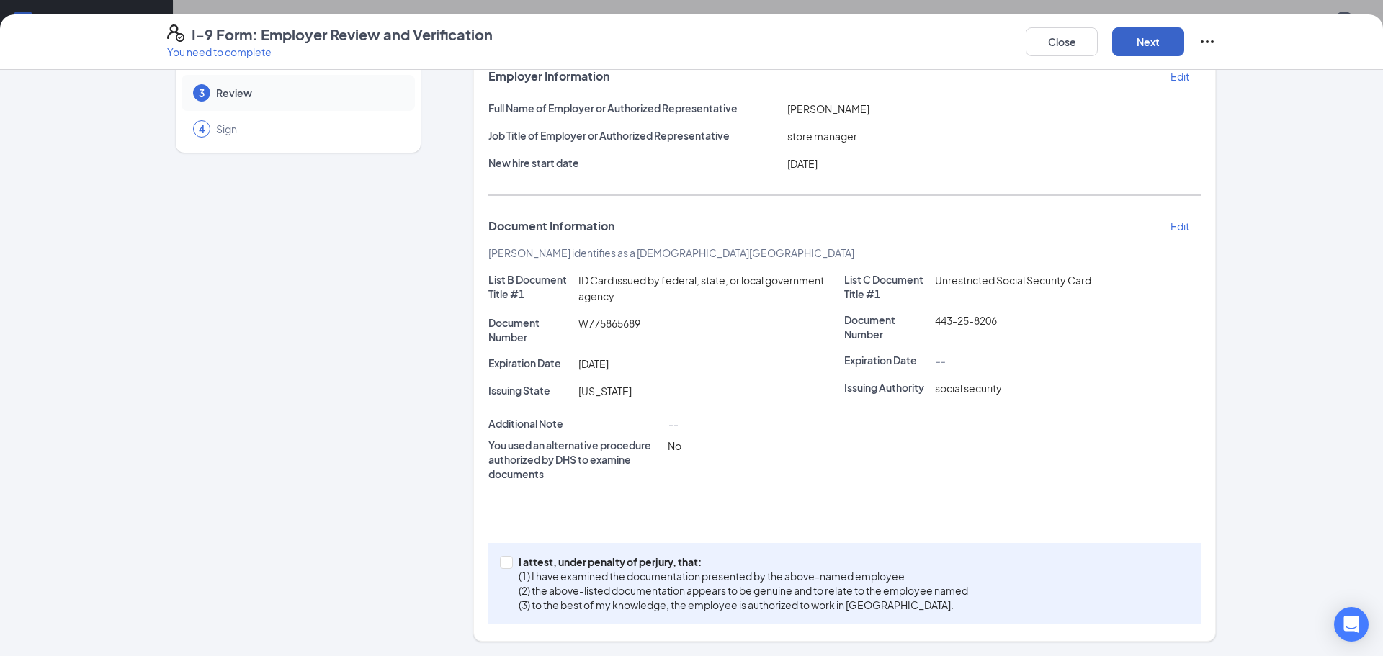
scroll to position [96, 0]
click at [500, 565] on input "I attest, under penalty of [PERSON_NAME], that: (1) I have examined the documen…" at bounding box center [505, 561] width 10 height 10
checkbox input "true"
click at [1154, 45] on button "Next" at bounding box center [1148, 41] width 72 height 29
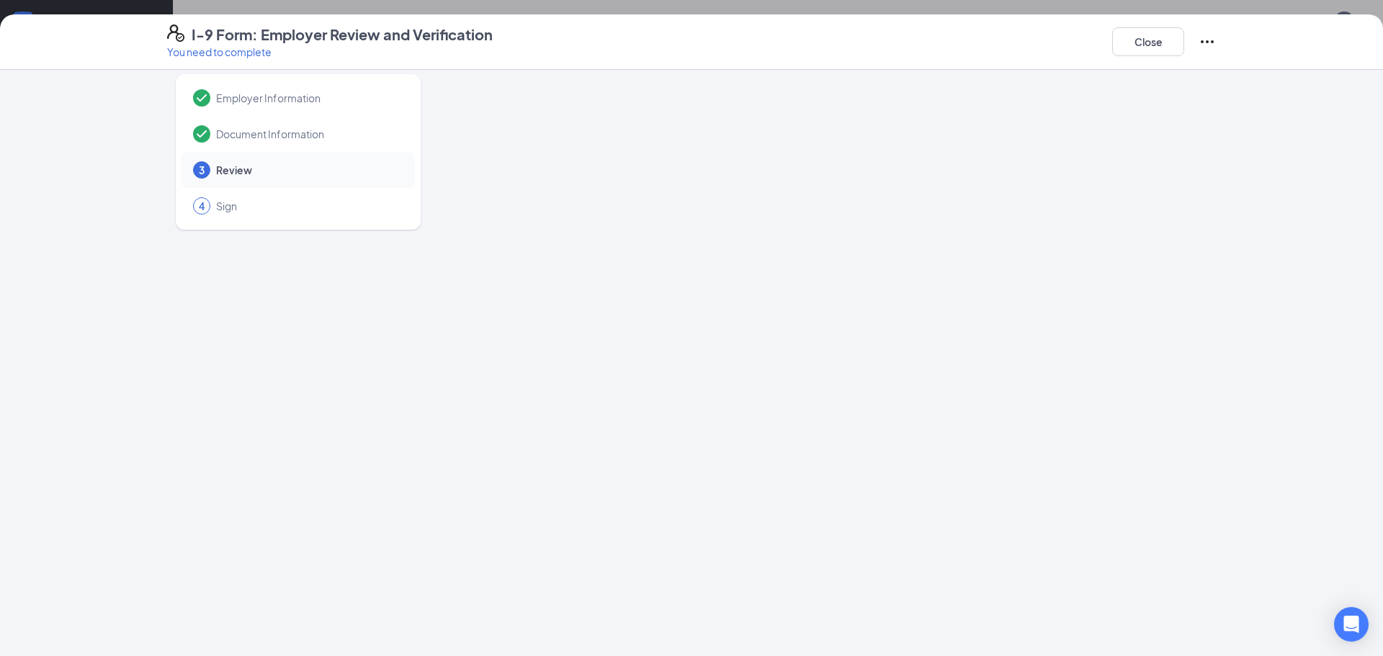
scroll to position [0, 0]
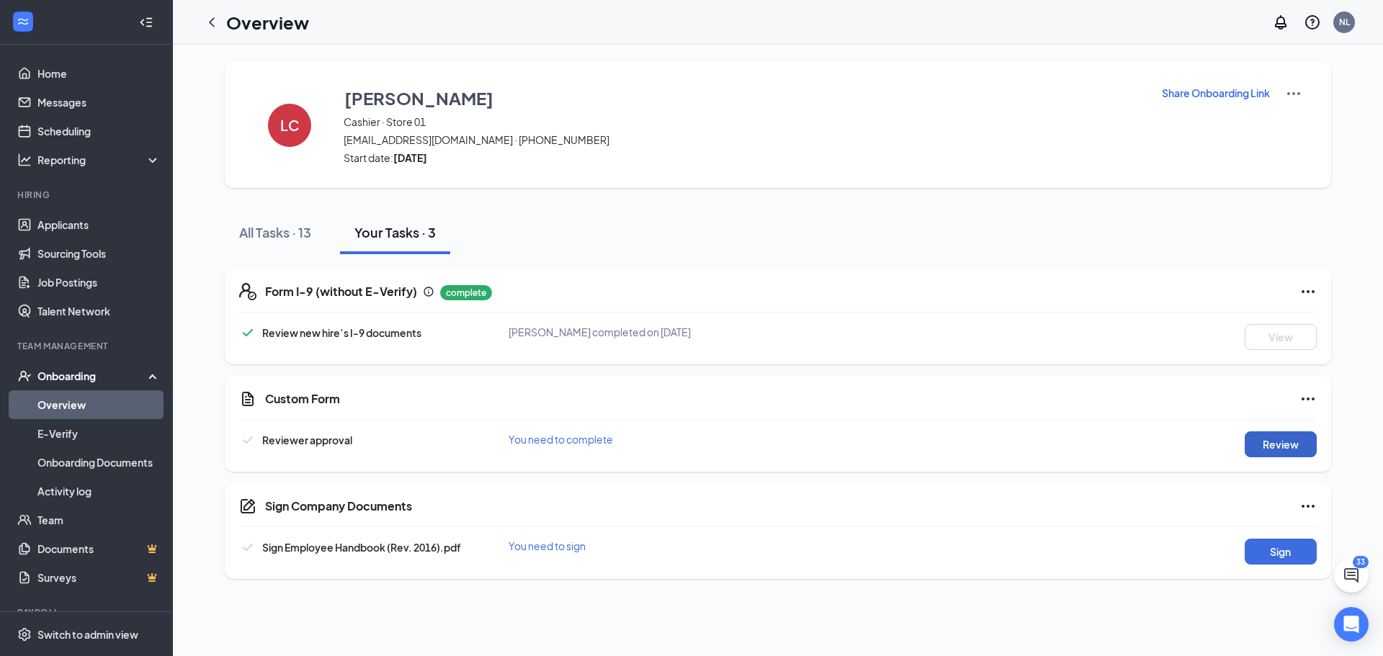
click at [1250, 443] on button "Review" at bounding box center [1281, 445] width 72 height 26
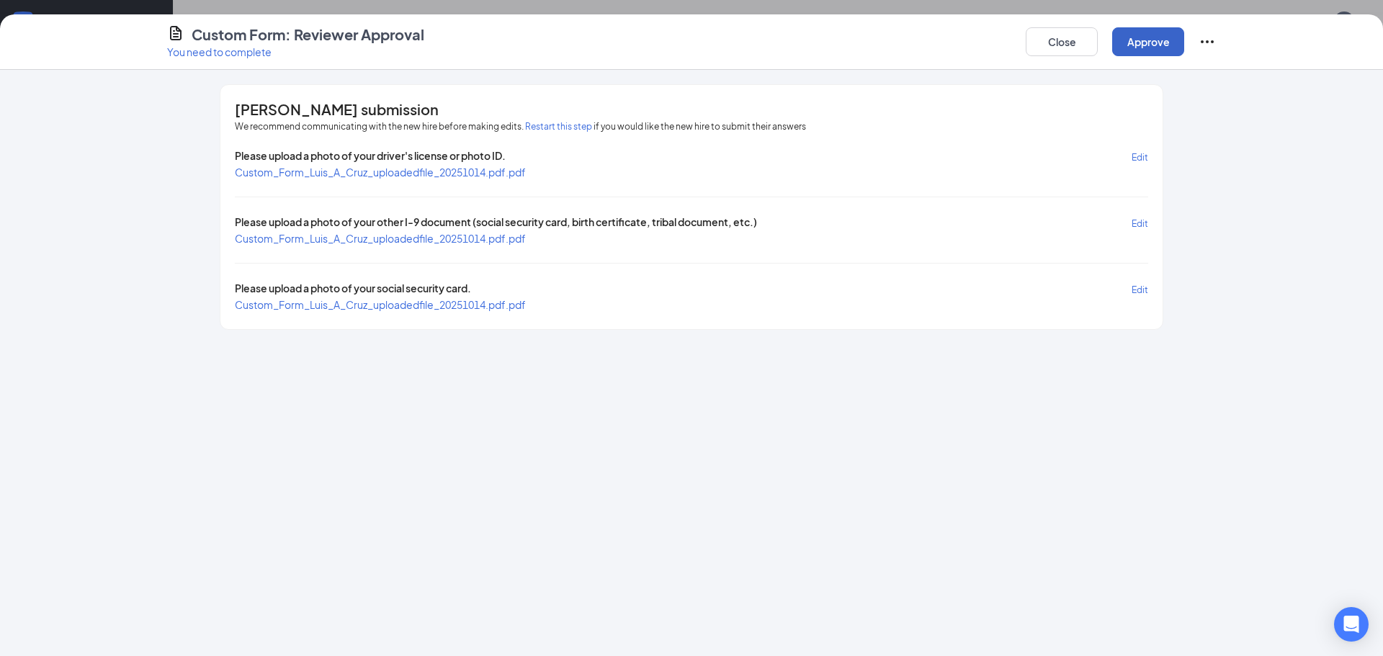
click at [1162, 41] on button "Approve" at bounding box center [1148, 41] width 72 height 29
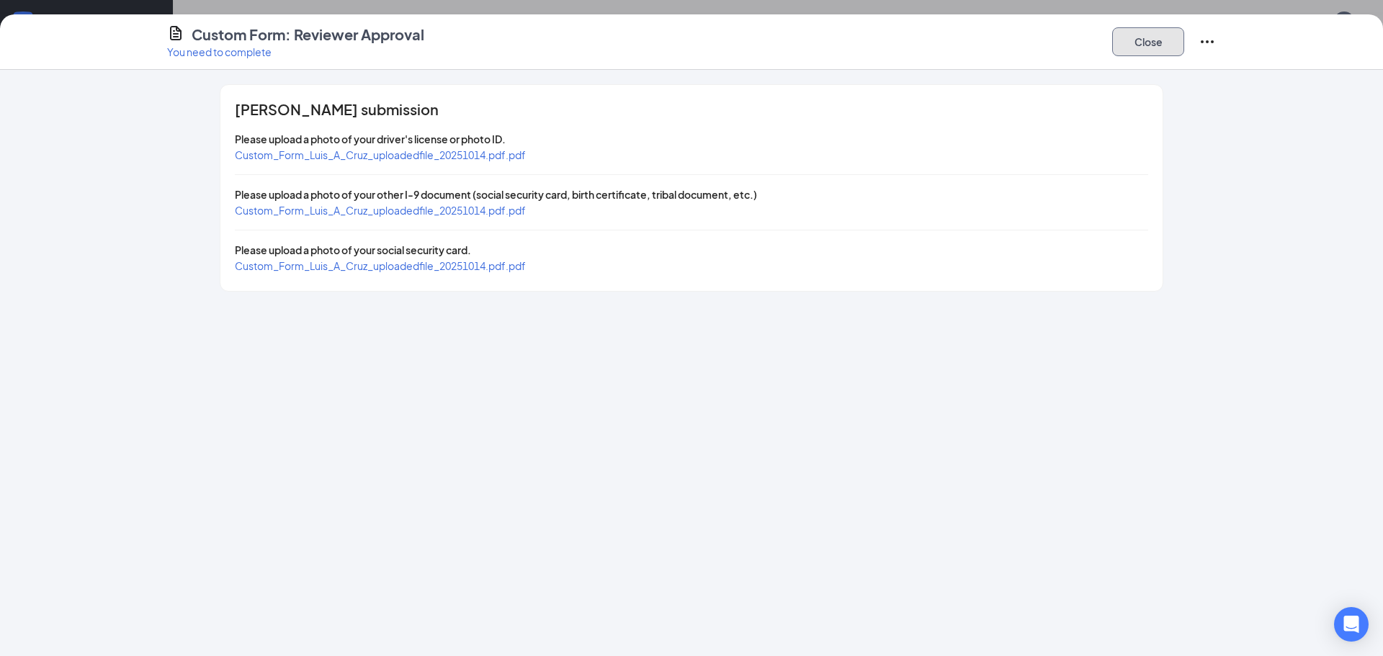
click at [1128, 40] on button "Close" at bounding box center [1148, 41] width 72 height 29
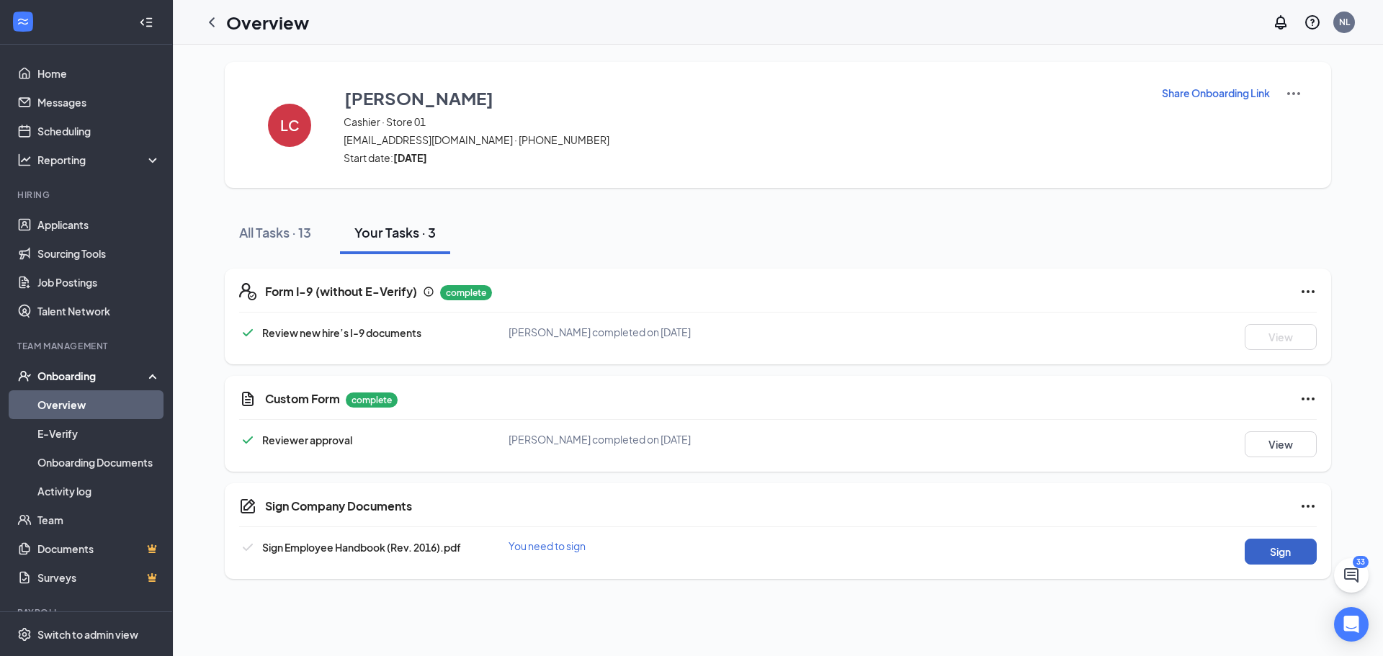
click at [1285, 546] on button "Sign" at bounding box center [1281, 552] width 72 height 26
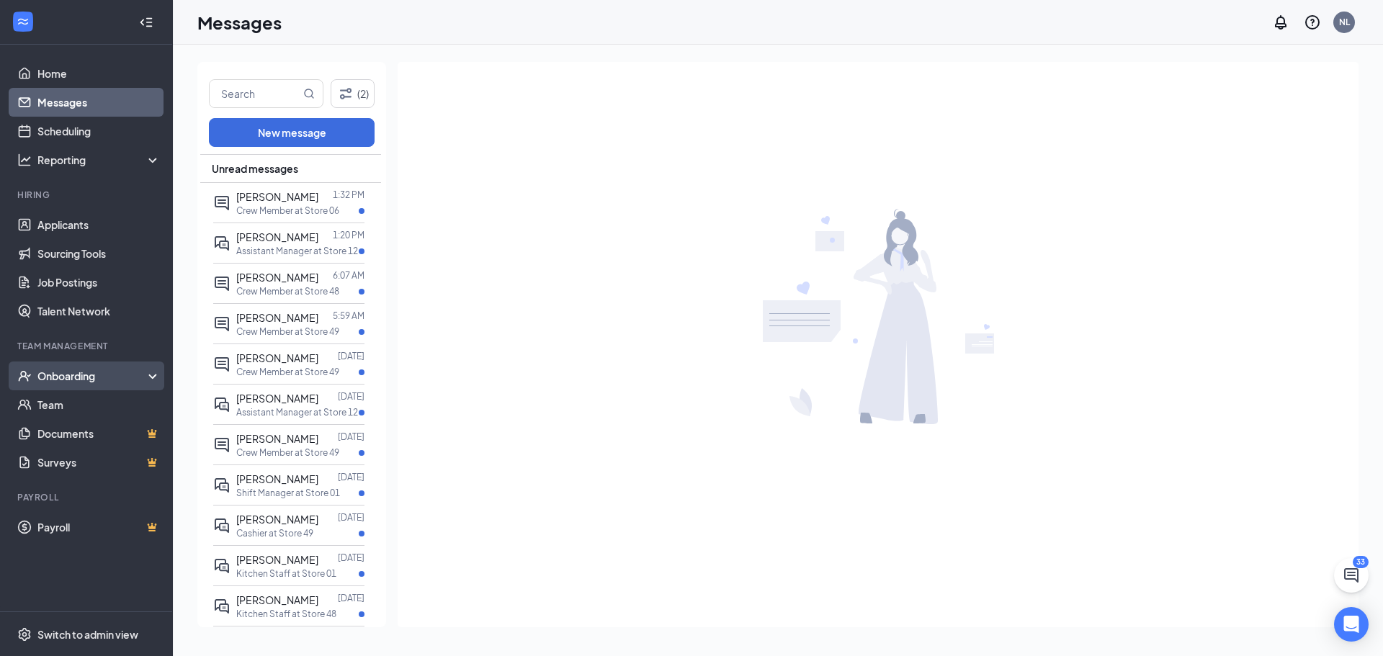
click at [116, 375] on div "Onboarding" at bounding box center [92, 376] width 111 height 14
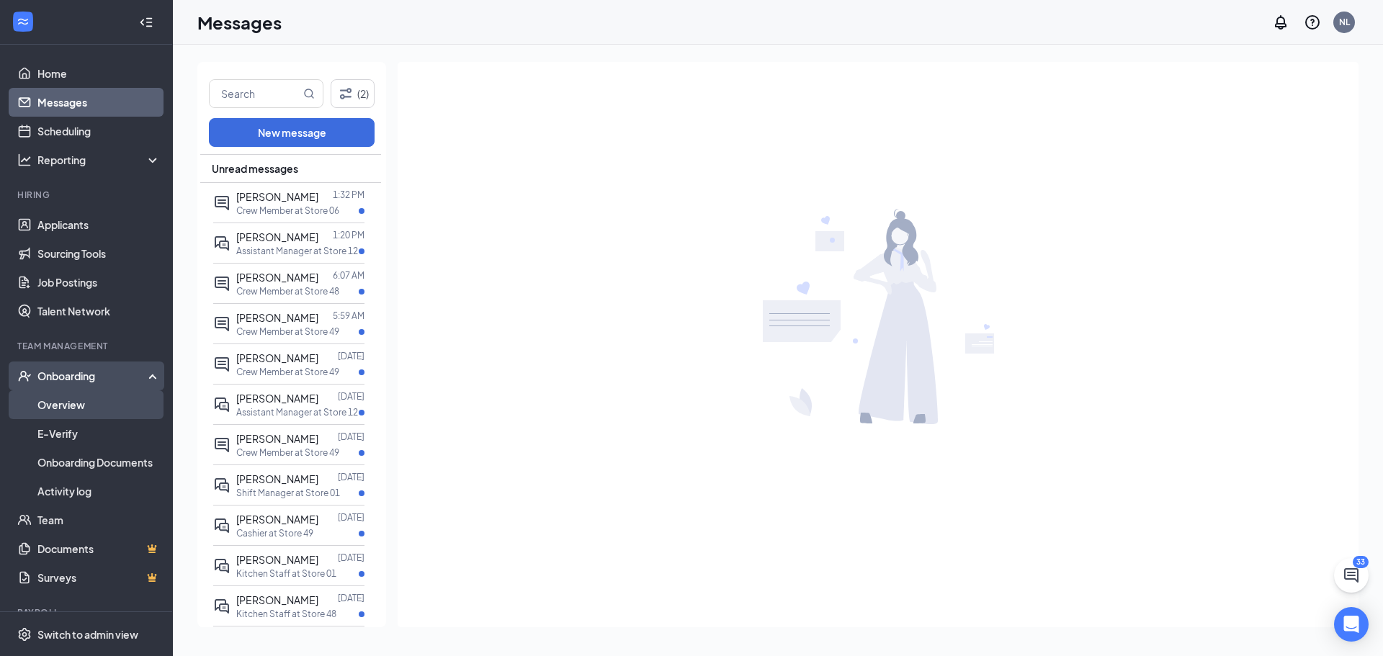
click at [108, 406] on link "Overview" at bounding box center [98, 404] width 123 height 29
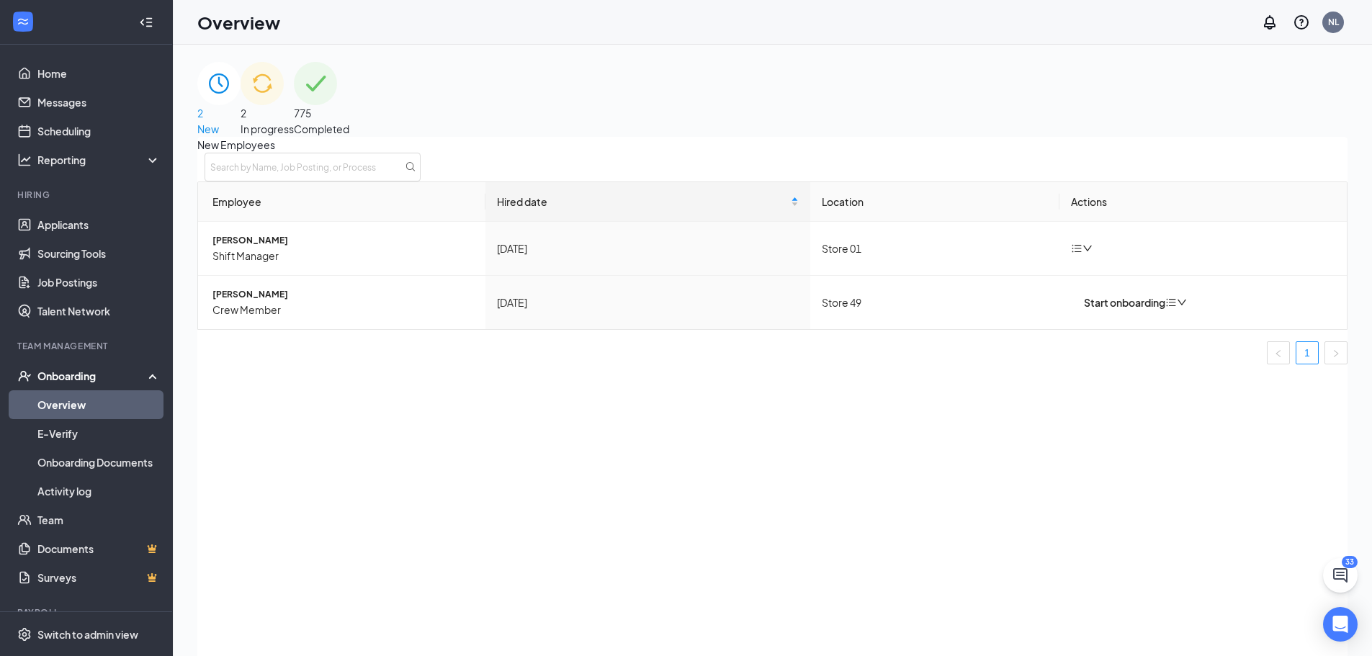
click at [219, 122] on span "New" at bounding box center [208, 128] width 22 height 13
click at [311, 107] on span "775" at bounding box center [302, 113] width 17 height 13
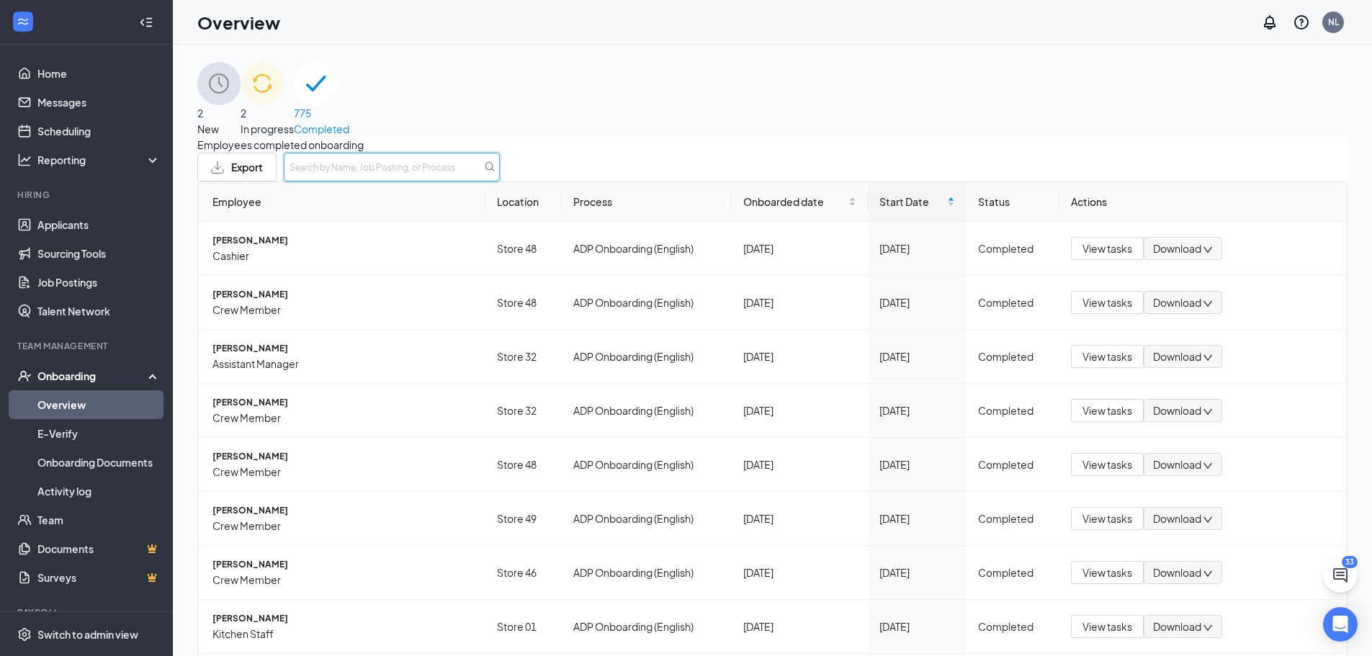
click at [500, 182] on input "text" at bounding box center [392, 167] width 216 height 29
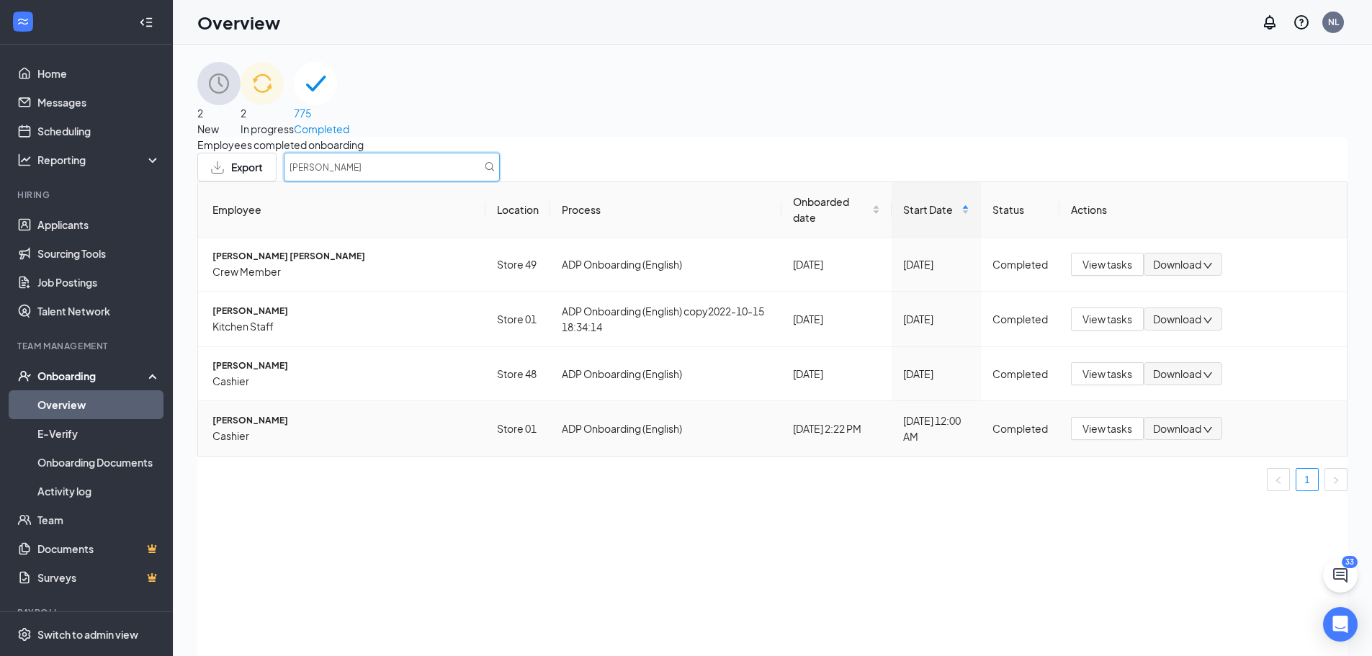
type input "LUIS"
click at [249, 428] on span "[PERSON_NAME]" at bounding box center [343, 420] width 261 height 14
